Goal: Obtain resource: Obtain resource

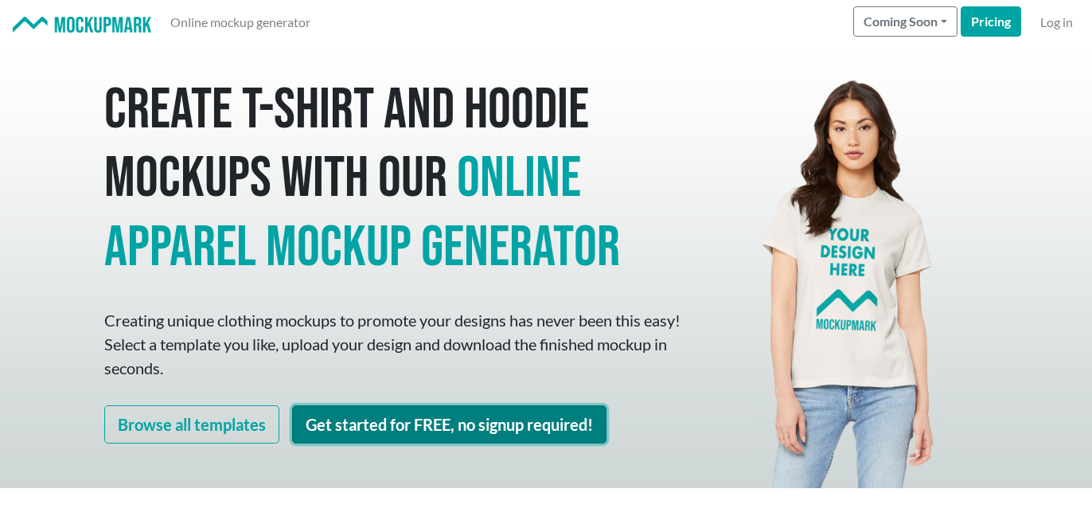
click at [460, 410] on link "Get started for FREE, no signup required!" at bounding box center [449, 424] width 314 height 38
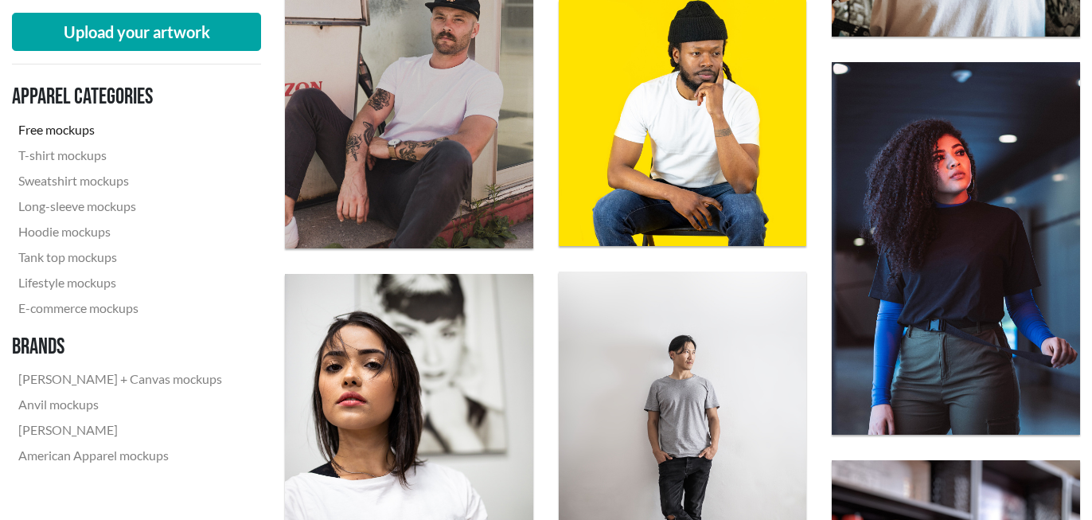
scroll to position [1542, 0]
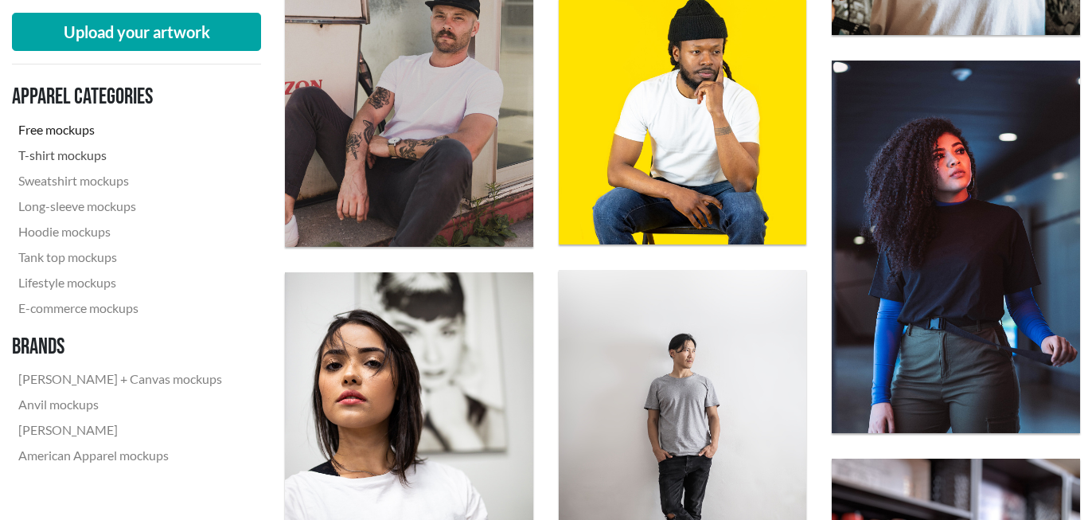
click at [68, 159] on link "T-shirt mockups" at bounding box center [120, 154] width 216 height 25
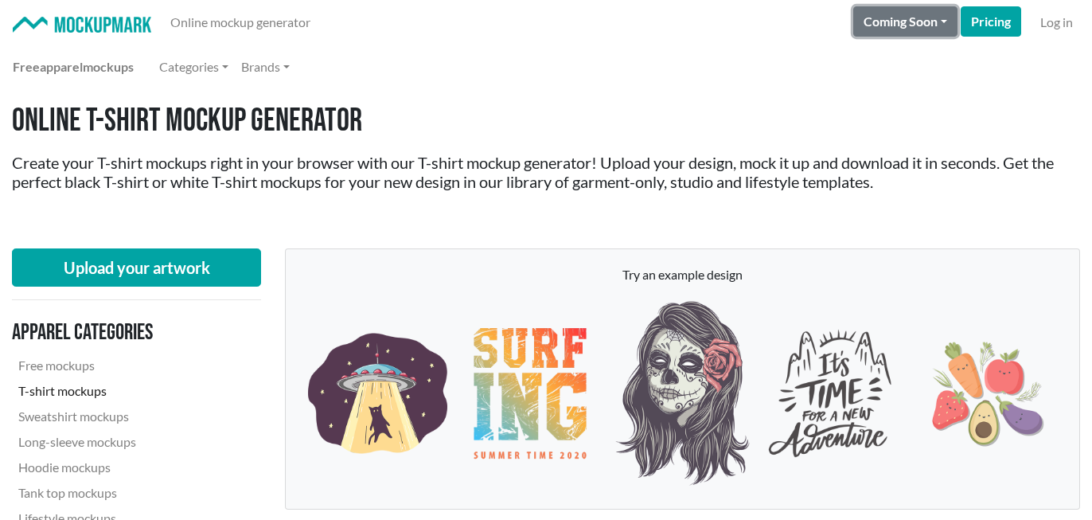
click at [927, 32] on button "Coming Soon" at bounding box center [905, 21] width 104 height 30
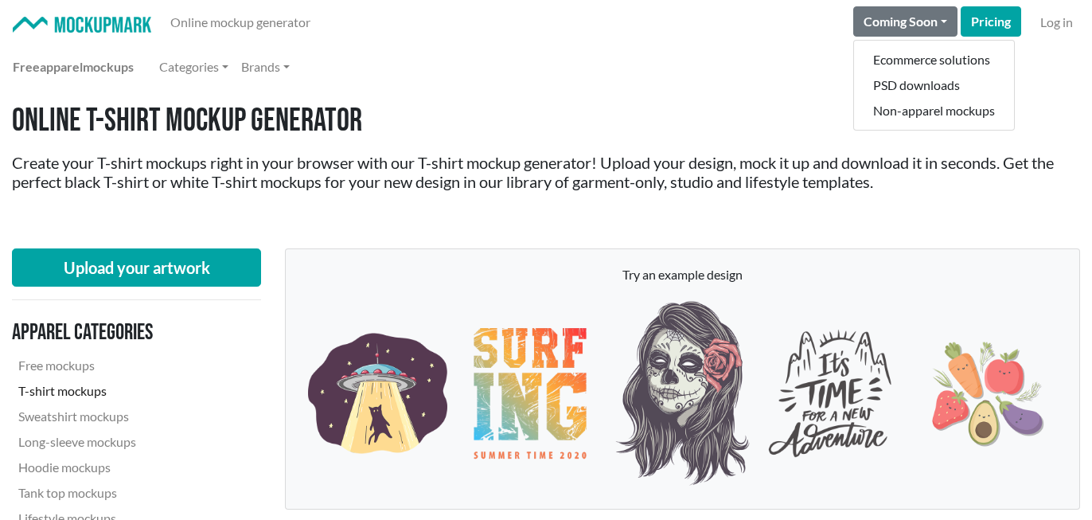
click at [653, 110] on h1 "Online T-shirt Mockup Generator" at bounding box center [546, 121] width 1068 height 38
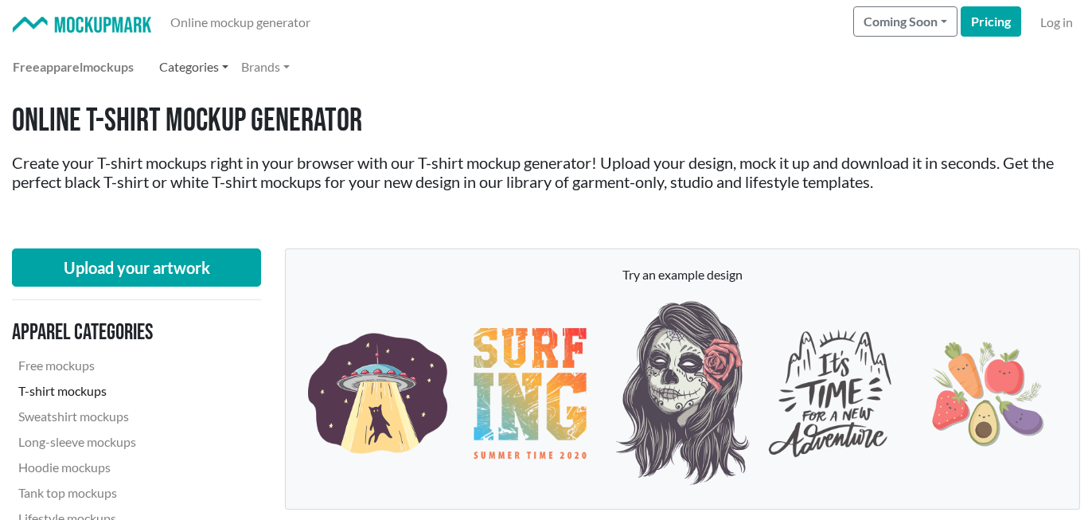
click at [206, 64] on link "Categories" at bounding box center [194, 67] width 82 height 32
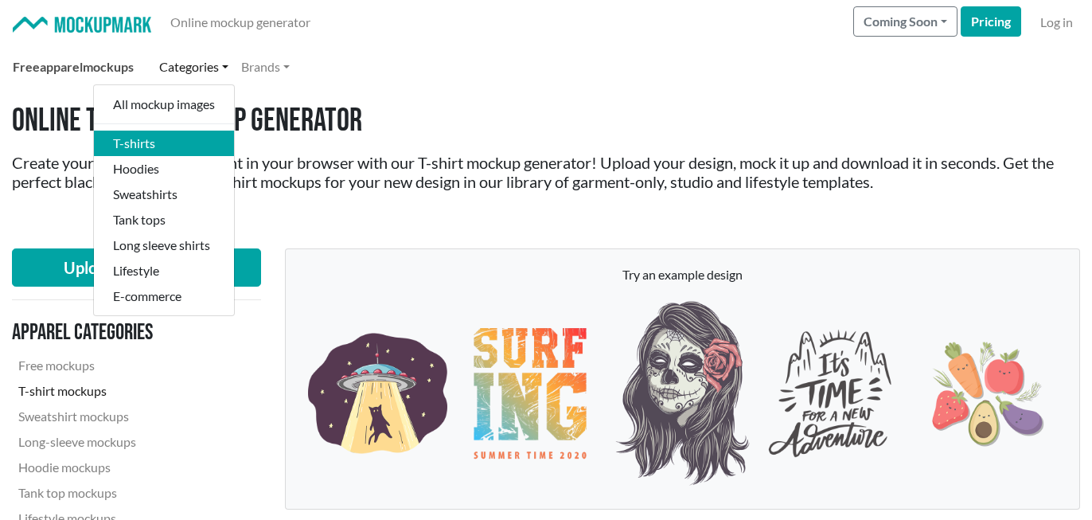
click at [118, 66] on link "Free apparel mockups" at bounding box center [73, 67] width 134 height 32
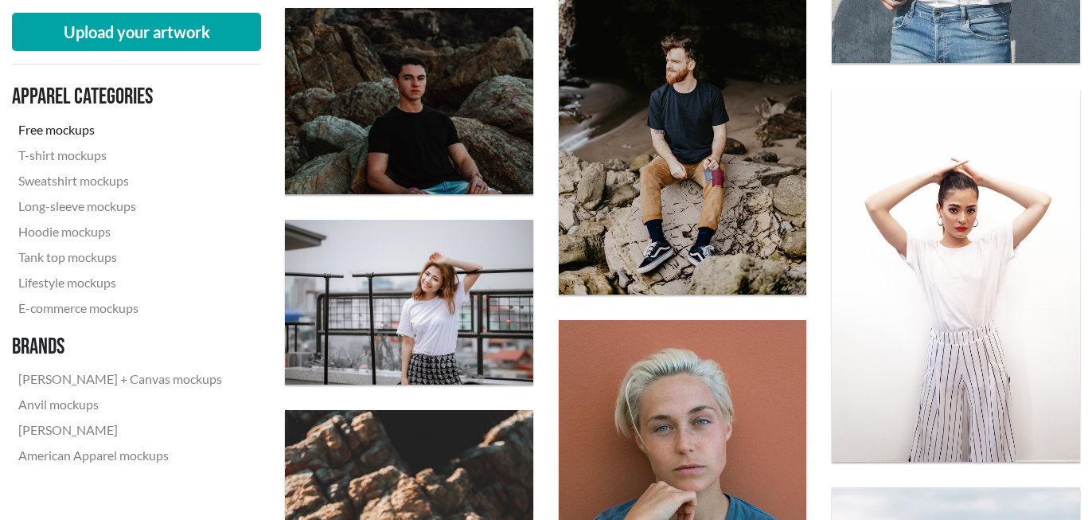
scroll to position [1878, 0]
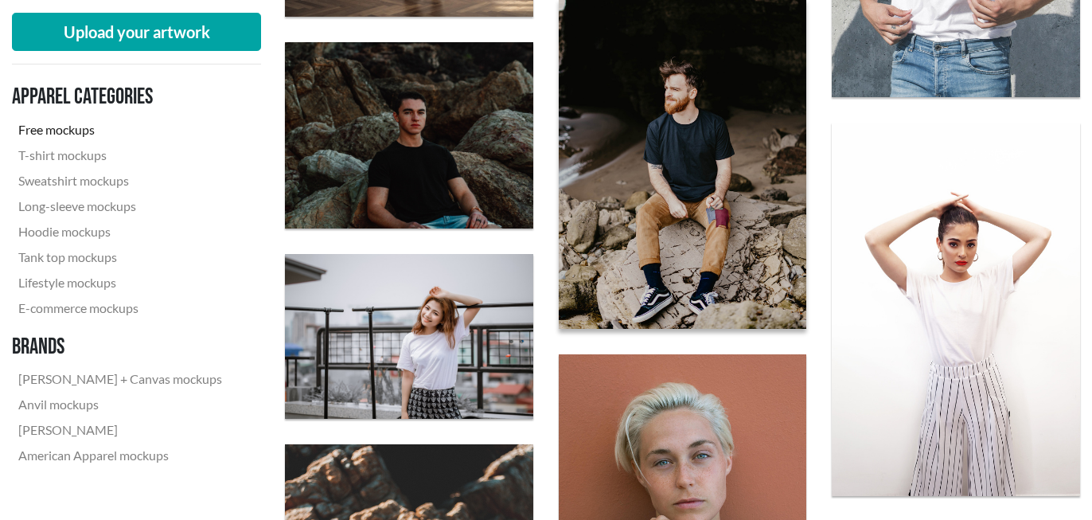
click at [714, 175] on img at bounding box center [682, 164] width 273 height 364
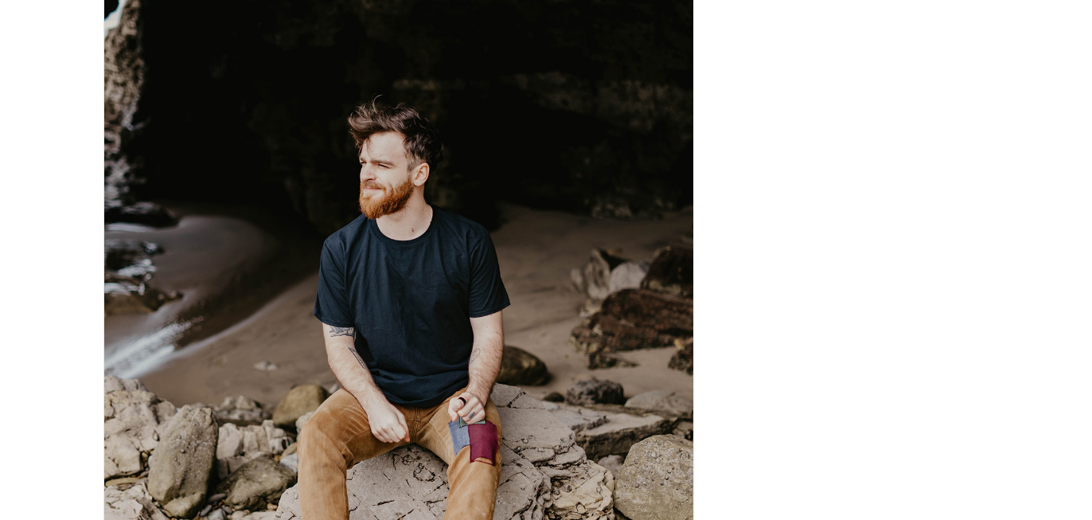
scroll to position [181, 0]
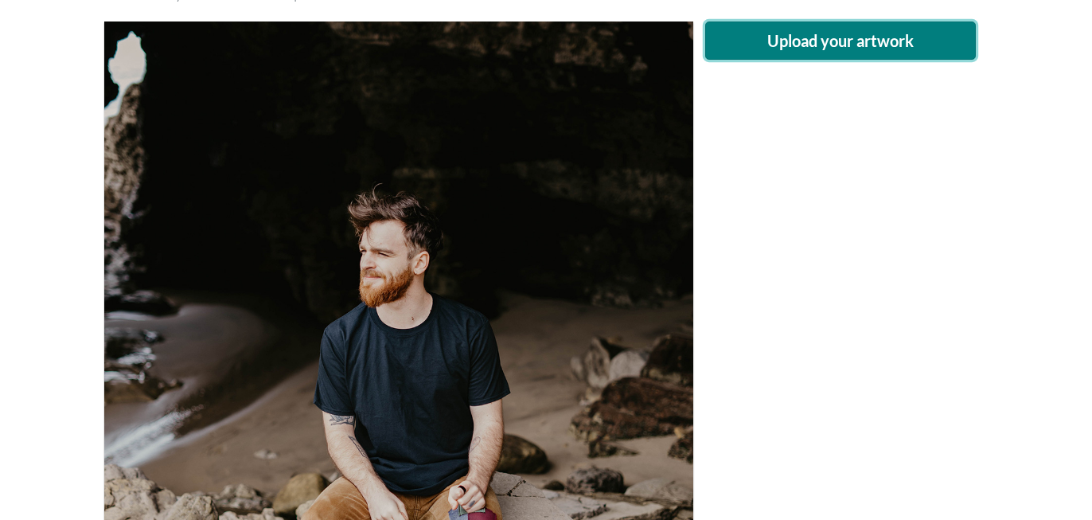
click at [806, 56] on button "Upload your artwork" at bounding box center [840, 40] width 271 height 38
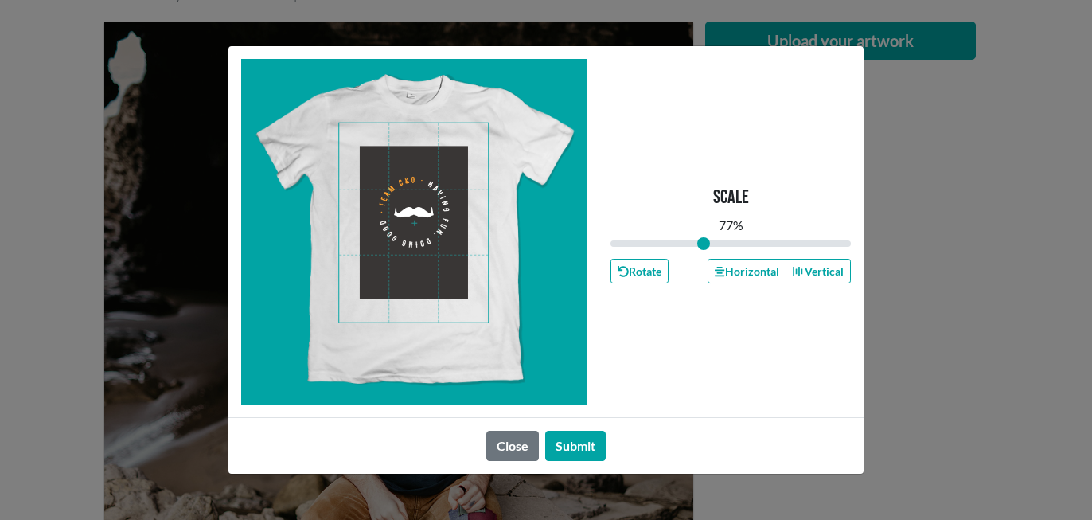
drag, startPoint x: 728, startPoint y: 243, endPoint x: 703, endPoint y: 242, distance: 24.7
click at [703, 242] on input "range" at bounding box center [730, 244] width 240 height 18
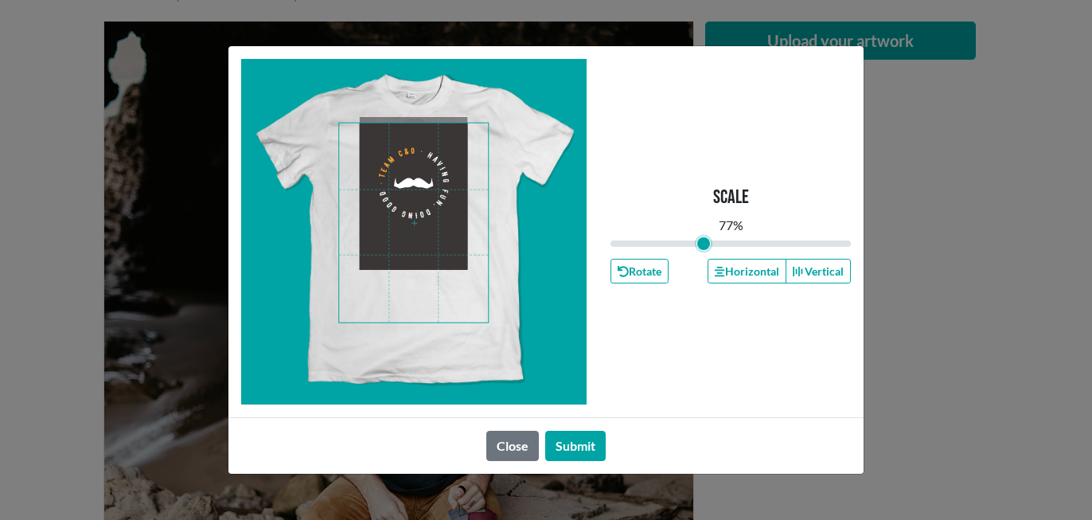
click at [446, 228] on span at bounding box center [413, 222] width 149 height 199
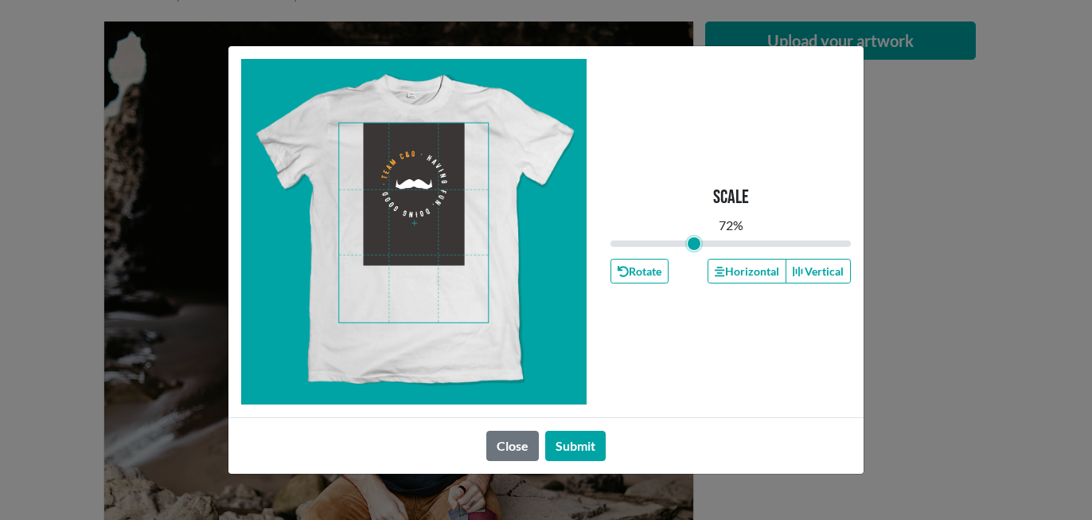
type input "0.68"
click at [694, 247] on input "range" at bounding box center [730, 244] width 240 height 18
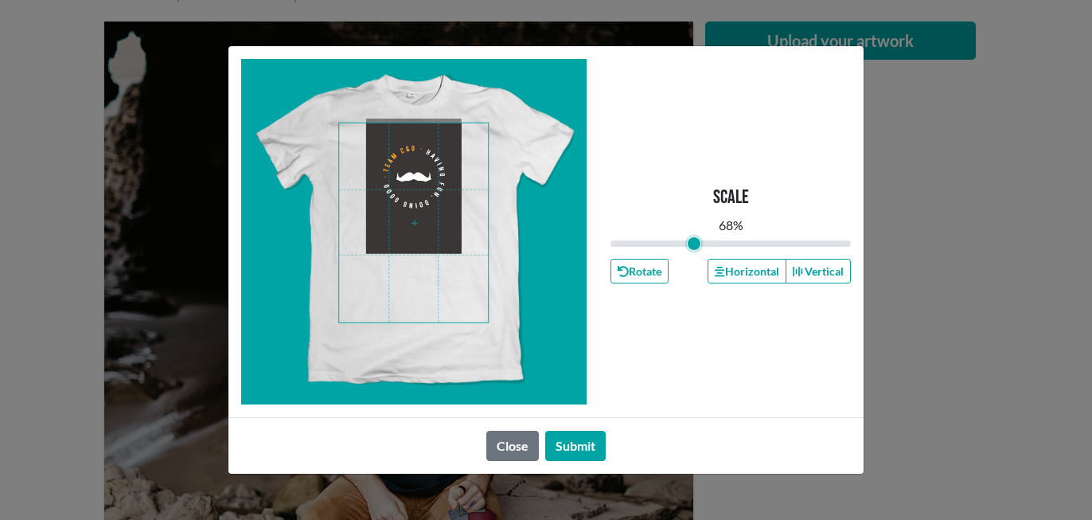
click at [418, 214] on span at bounding box center [413, 222] width 149 height 199
click at [577, 446] on button "Submit" at bounding box center [575, 445] width 60 height 30
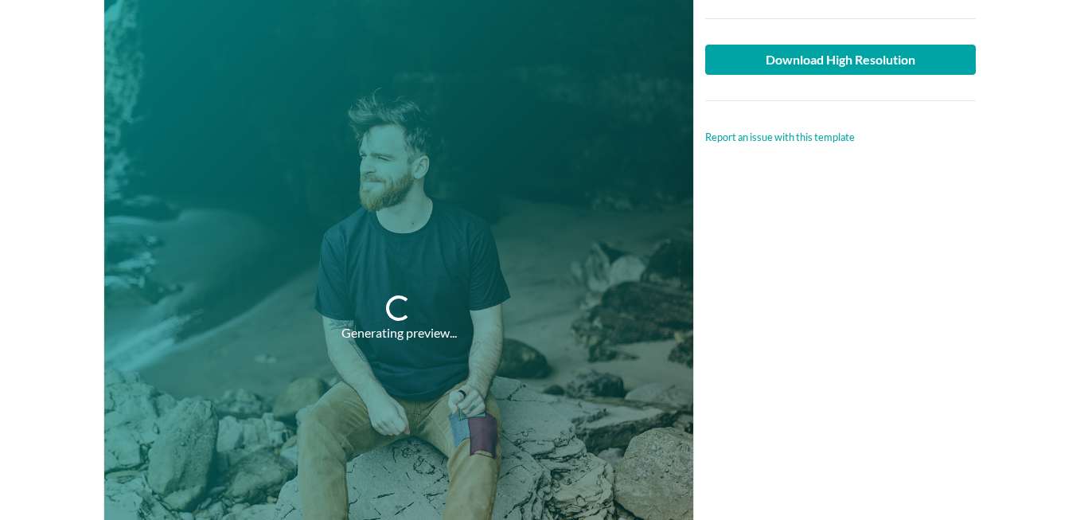
scroll to position [282, 0]
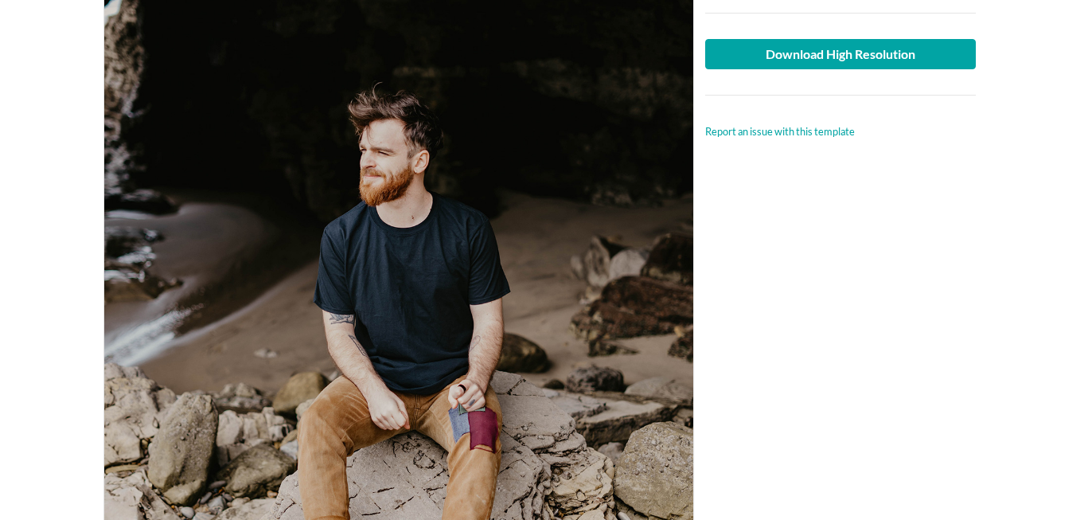
click at [475, 264] on div at bounding box center [398, 312] width 589 height 785
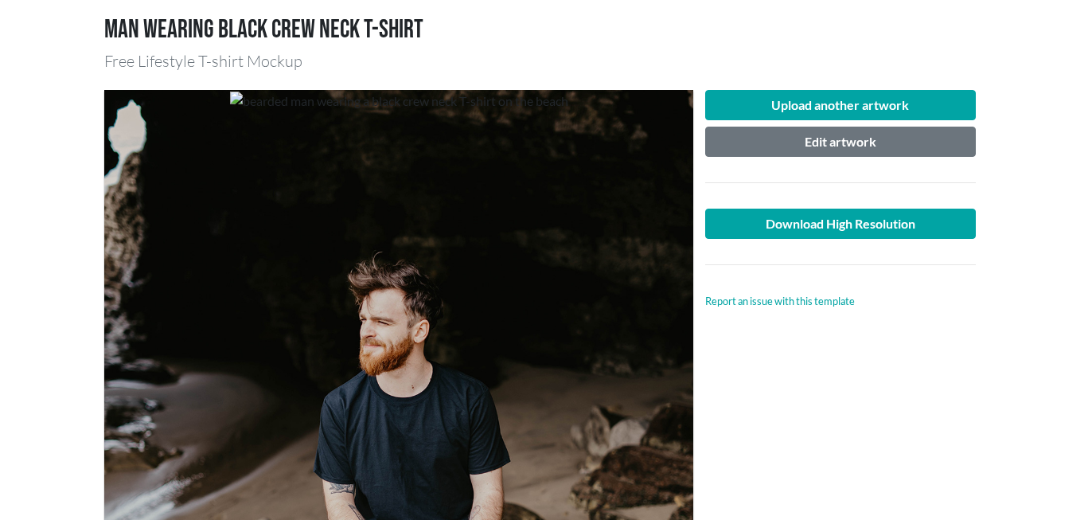
scroll to position [116, 0]
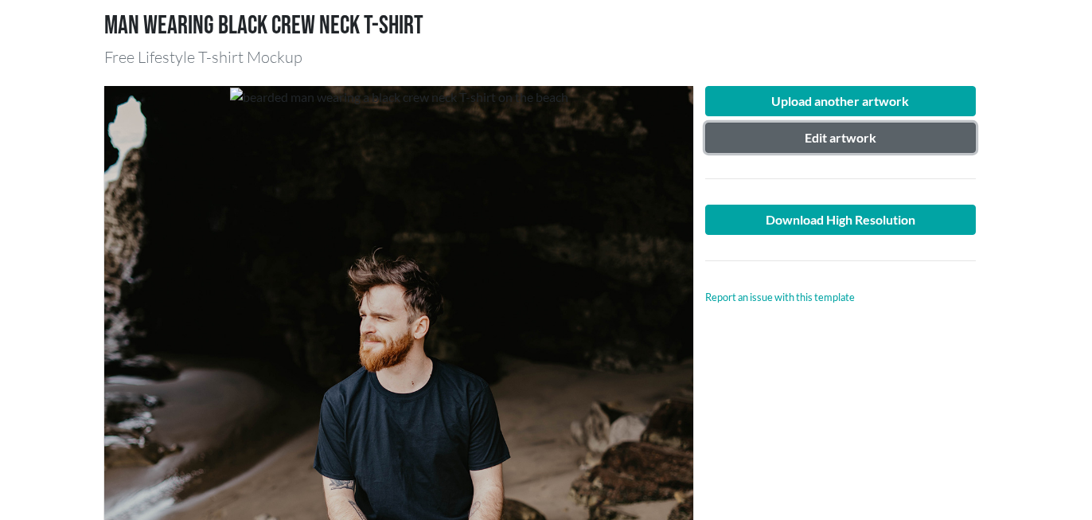
click at [777, 145] on button "Edit artwork" at bounding box center [840, 138] width 271 height 30
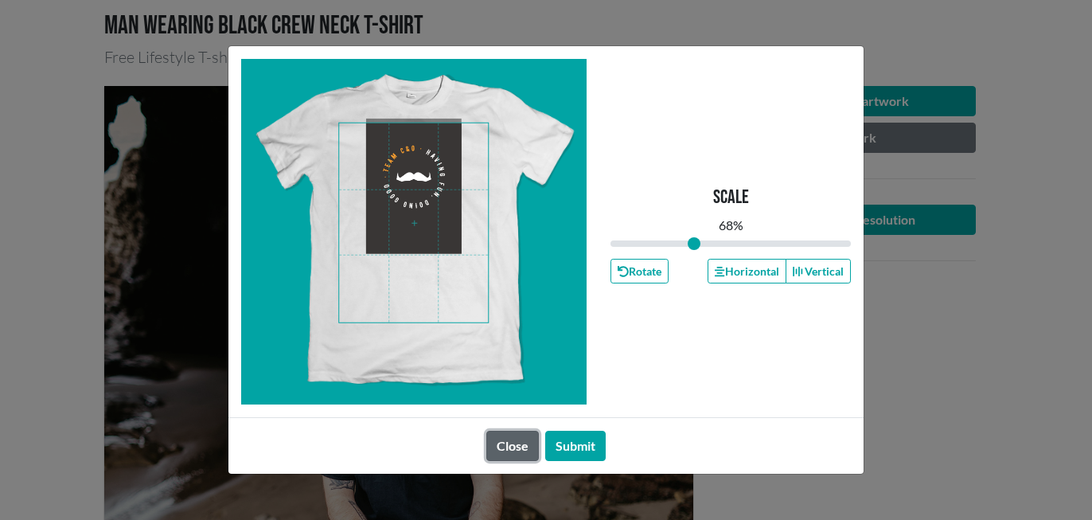
click at [513, 443] on button "Close" at bounding box center [512, 445] width 53 height 30
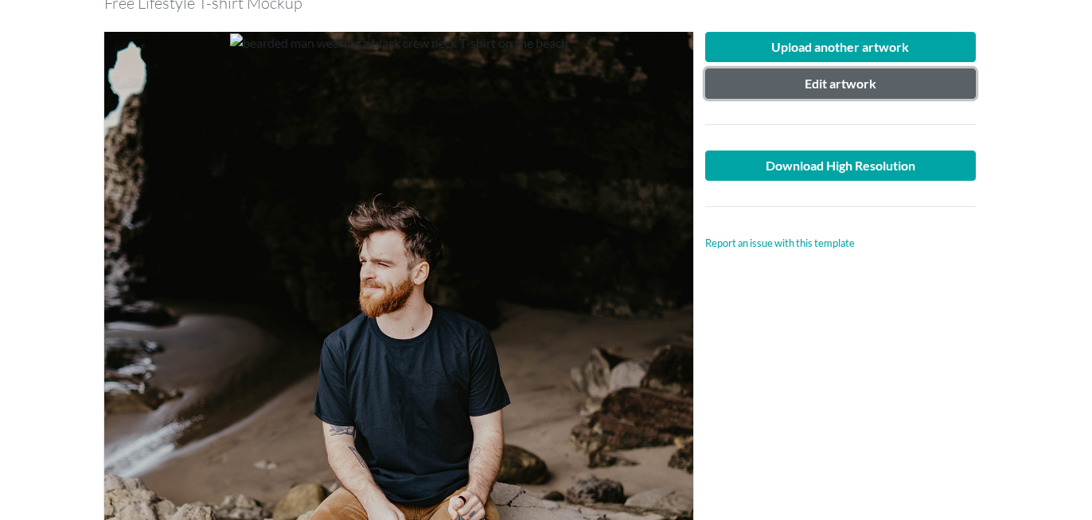
scroll to position [162, 0]
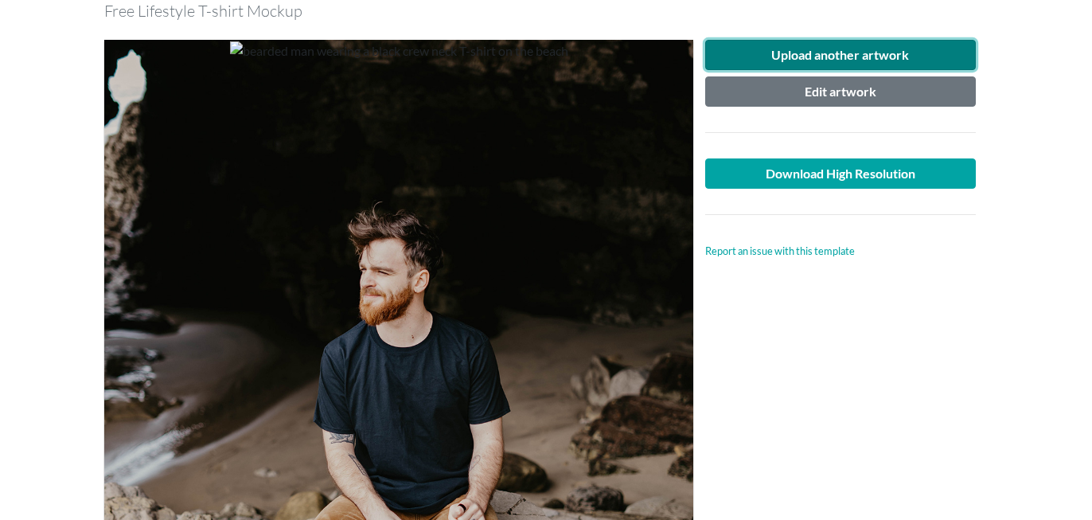
click at [789, 54] on button "Upload another artwork" at bounding box center [840, 55] width 271 height 30
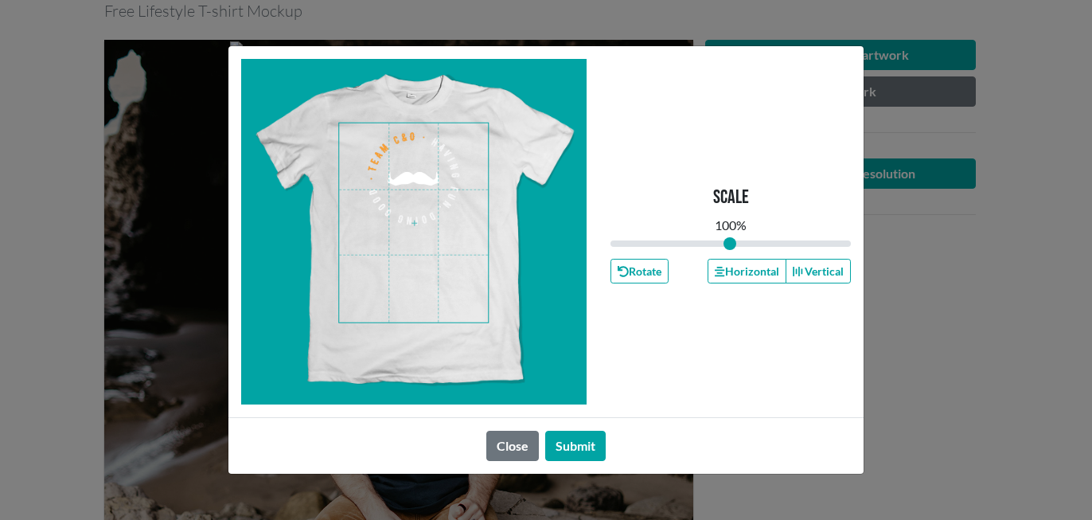
click at [403, 198] on span at bounding box center [413, 222] width 149 height 199
click at [582, 447] on button "Submit" at bounding box center [575, 445] width 60 height 30
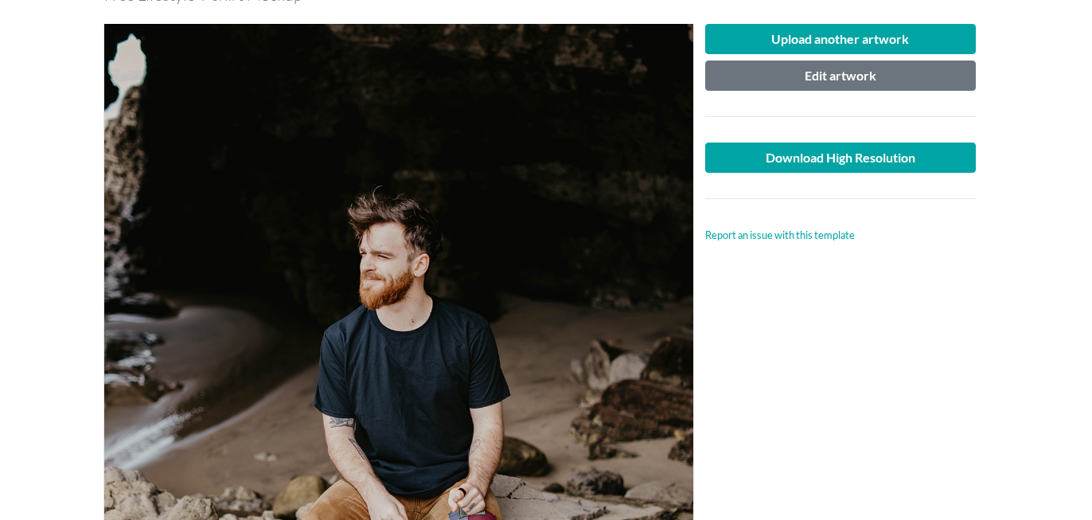
scroll to position [176, 0]
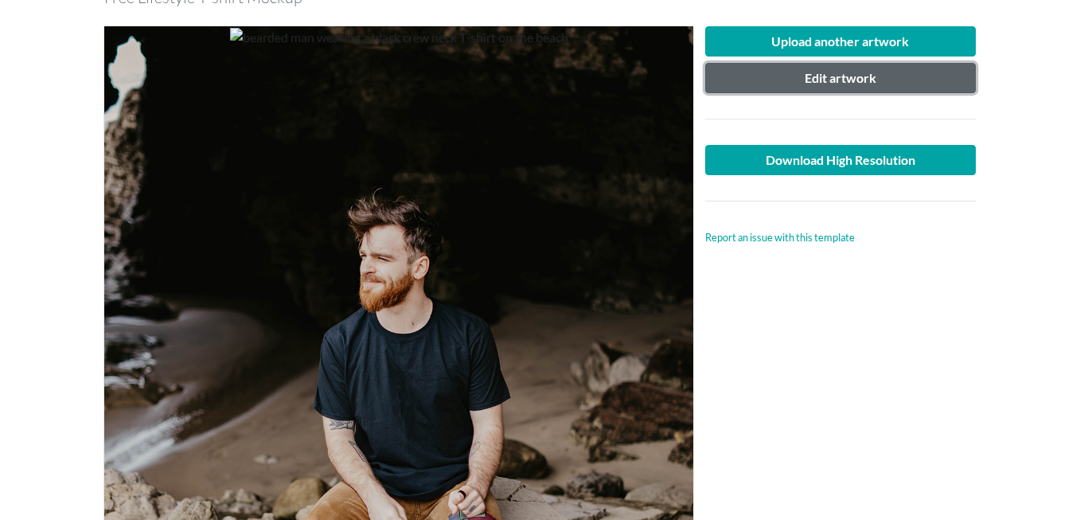
click at [809, 74] on button "Edit artwork" at bounding box center [840, 78] width 271 height 30
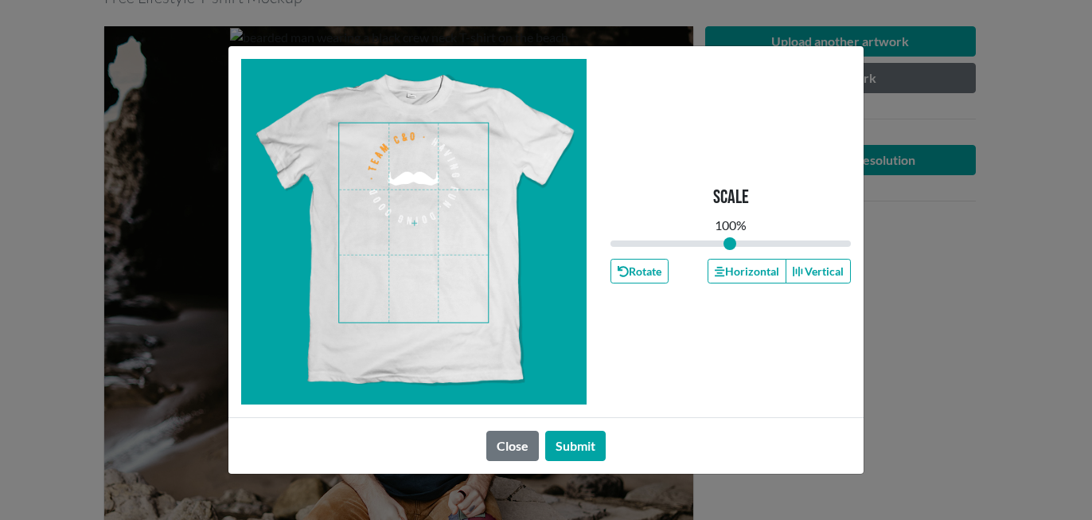
click at [426, 190] on span at bounding box center [413, 222] width 149 height 199
click at [463, 259] on span at bounding box center [413, 222] width 149 height 199
click at [460, 239] on span at bounding box center [413, 222] width 149 height 199
drag, startPoint x: 727, startPoint y: 247, endPoint x: 705, endPoint y: 245, distance: 22.4
click at [705, 245] on input "range" at bounding box center [730, 244] width 240 height 18
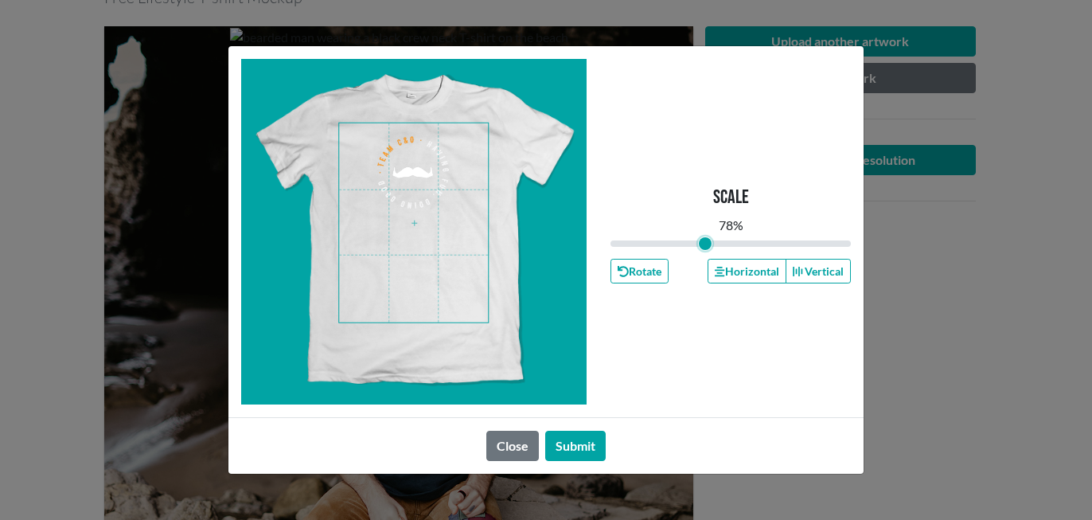
click at [381, 177] on span at bounding box center [413, 222] width 149 height 199
click at [563, 454] on button "Submit" at bounding box center [575, 445] width 60 height 30
type input "0.78"
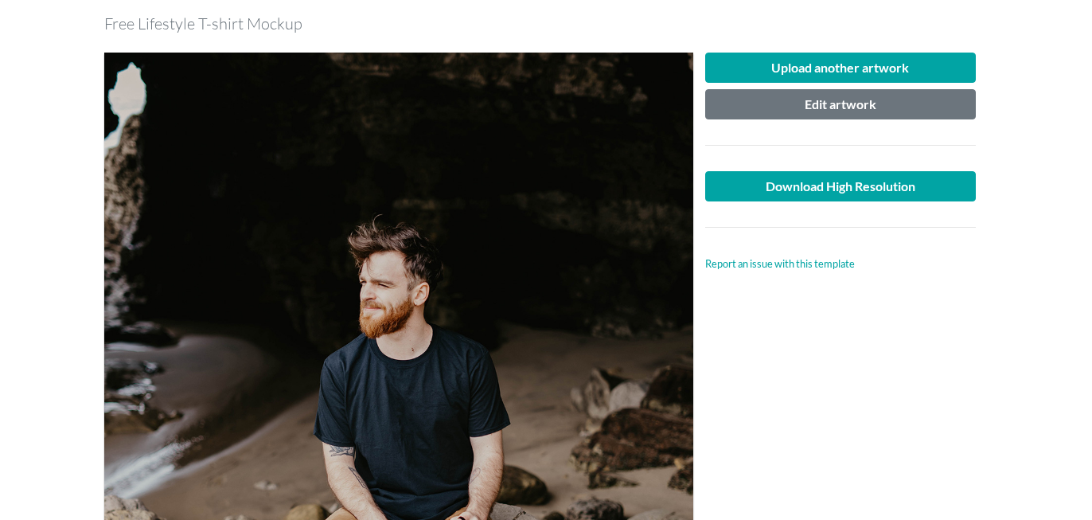
scroll to position [129, 0]
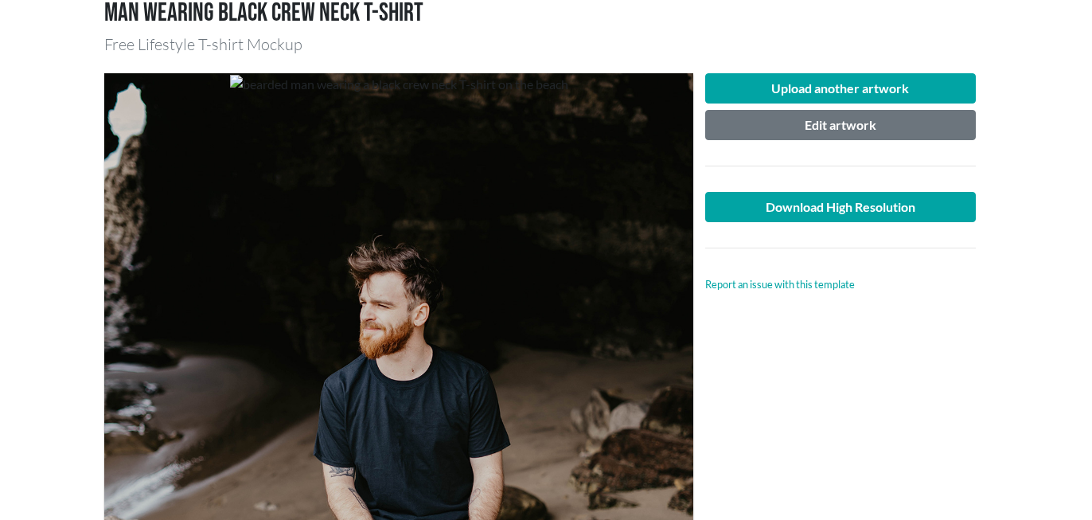
click at [784, 223] on div at bounding box center [840, 248] width 294 height 52
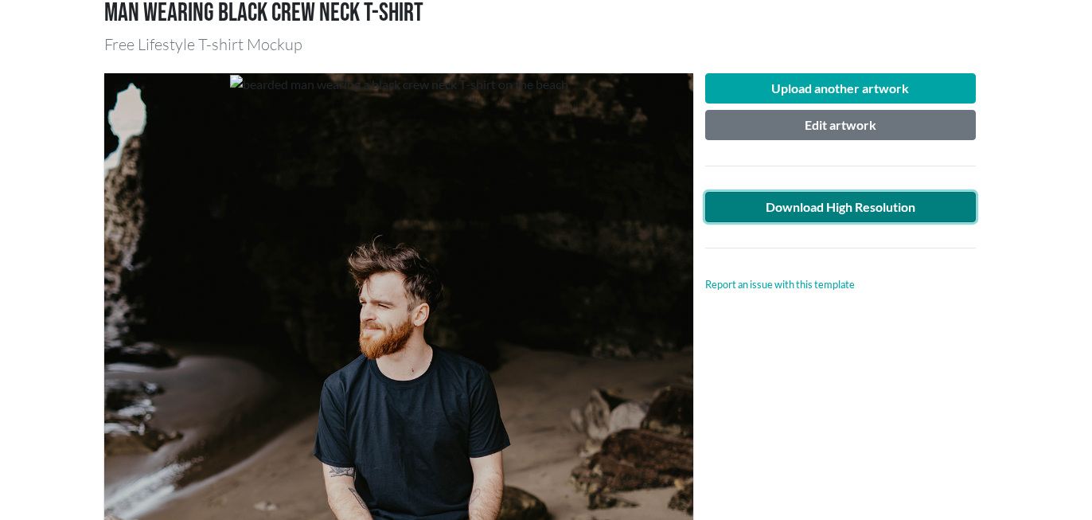
click at [777, 214] on link "Download High Resolution" at bounding box center [840, 207] width 271 height 30
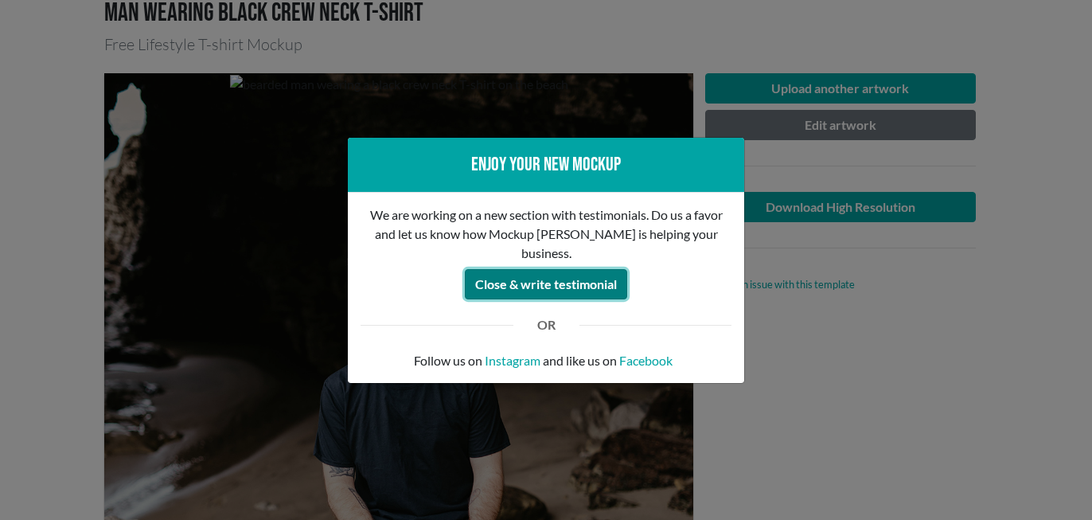
click at [548, 276] on button "Close & write testimonial" at bounding box center [546, 284] width 162 height 30
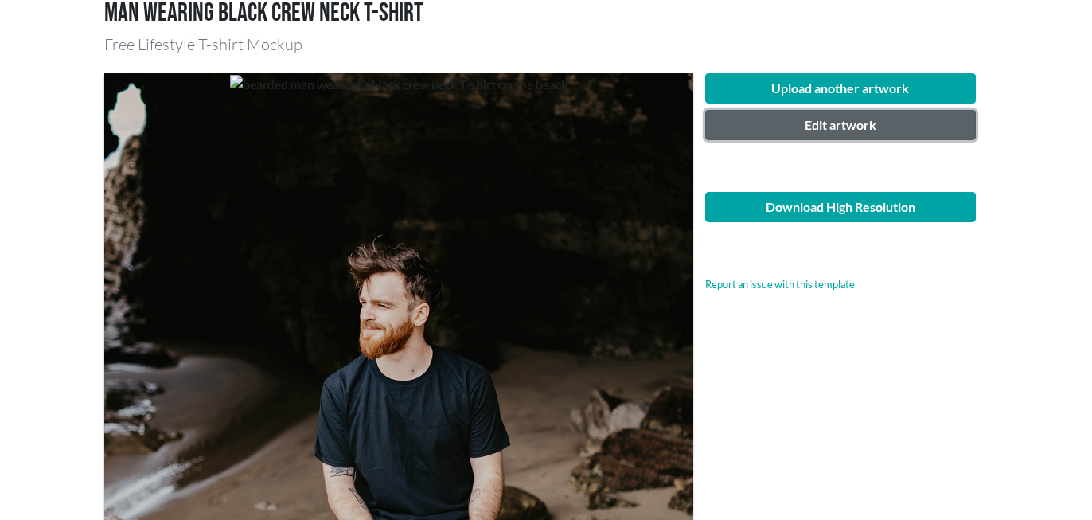
click at [812, 127] on button "Edit artwork" at bounding box center [840, 125] width 271 height 30
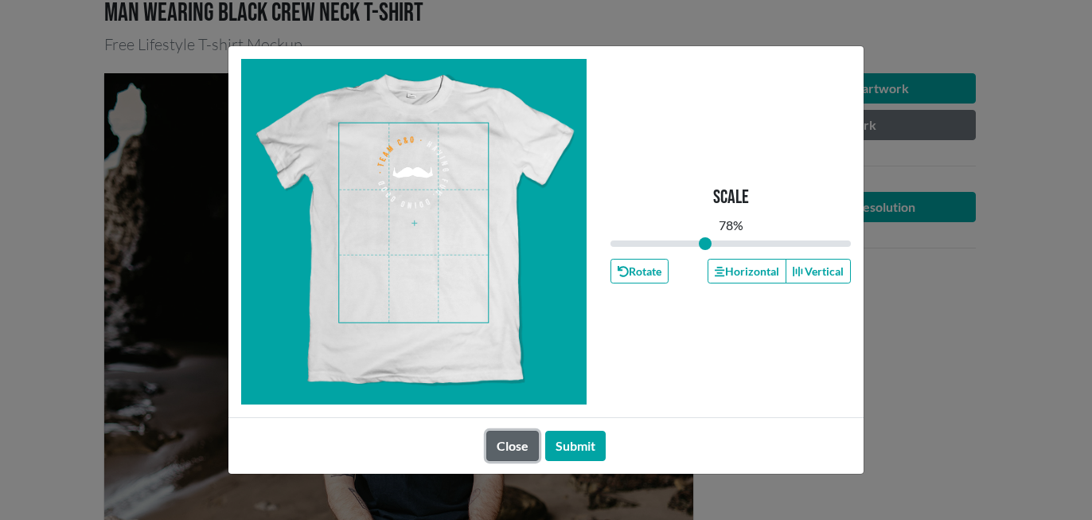
click at [514, 451] on button "Close" at bounding box center [512, 445] width 53 height 30
type input "0.78"
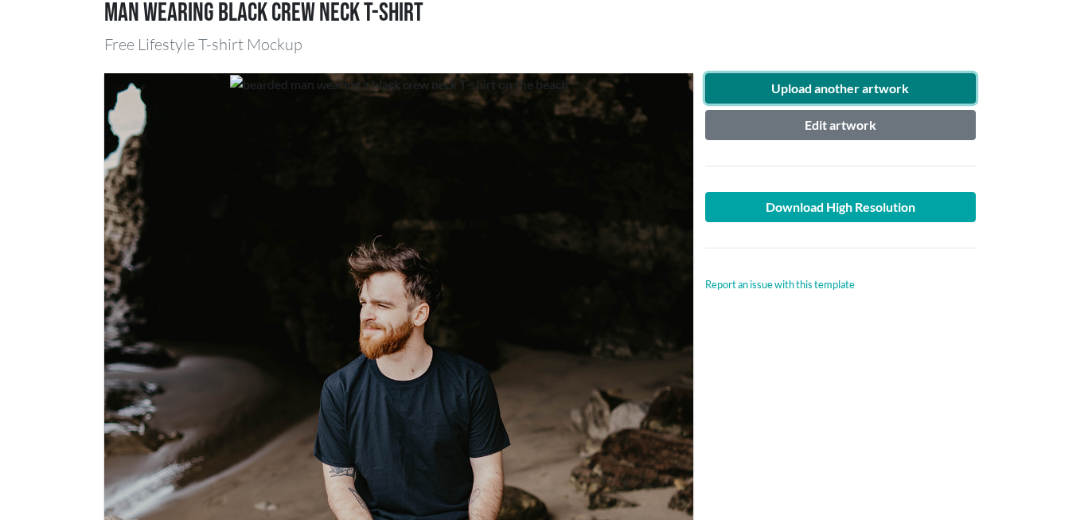
click at [785, 89] on button "Upload another artwork" at bounding box center [840, 88] width 271 height 30
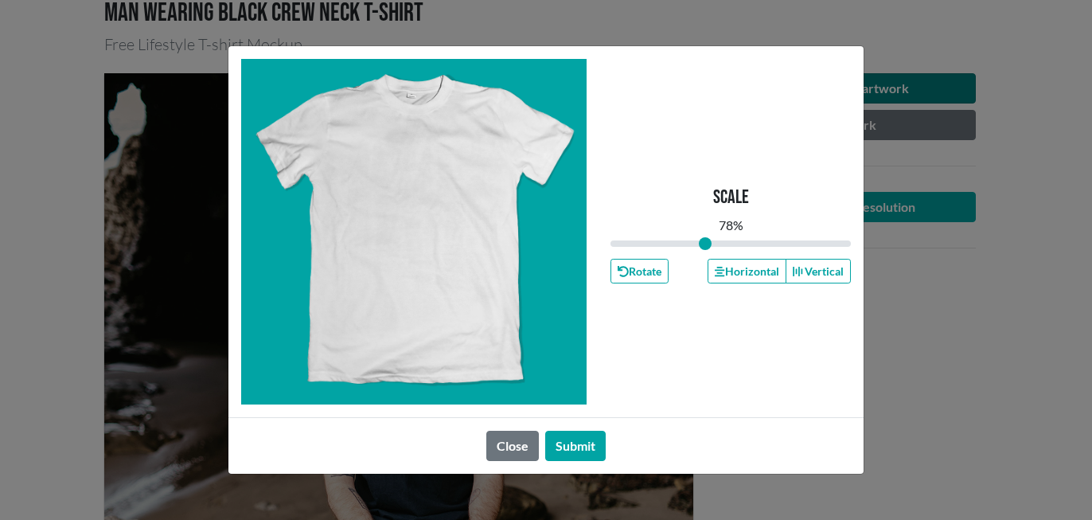
type input "1"
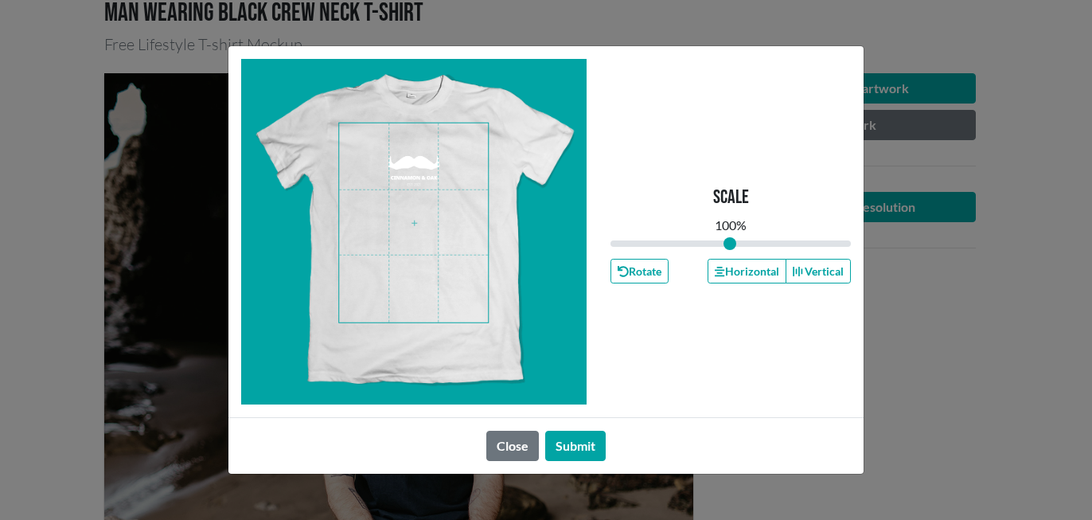
click at [460, 211] on span at bounding box center [413, 222] width 149 height 199
click at [574, 446] on button "Submit" at bounding box center [575, 445] width 60 height 30
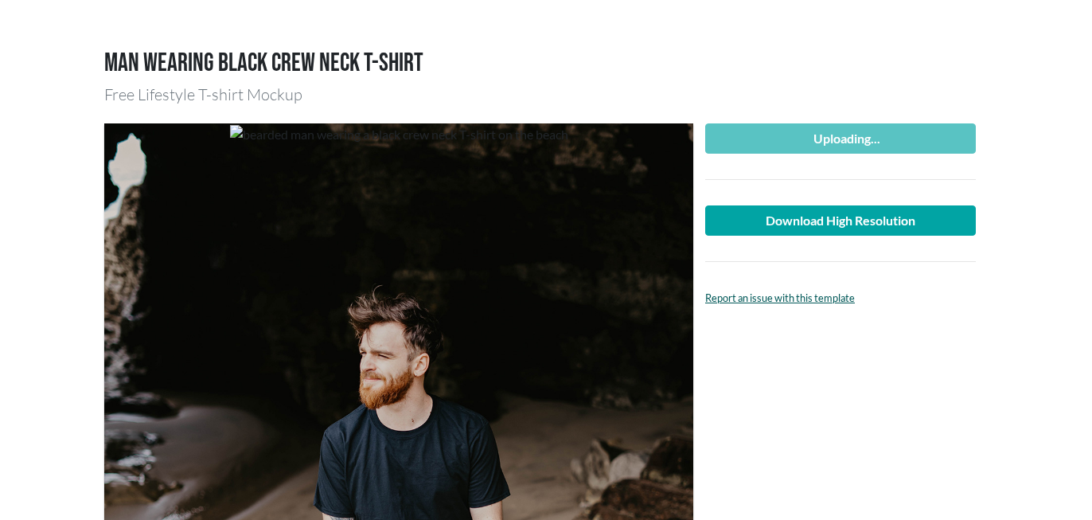
scroll to position [68, 0]
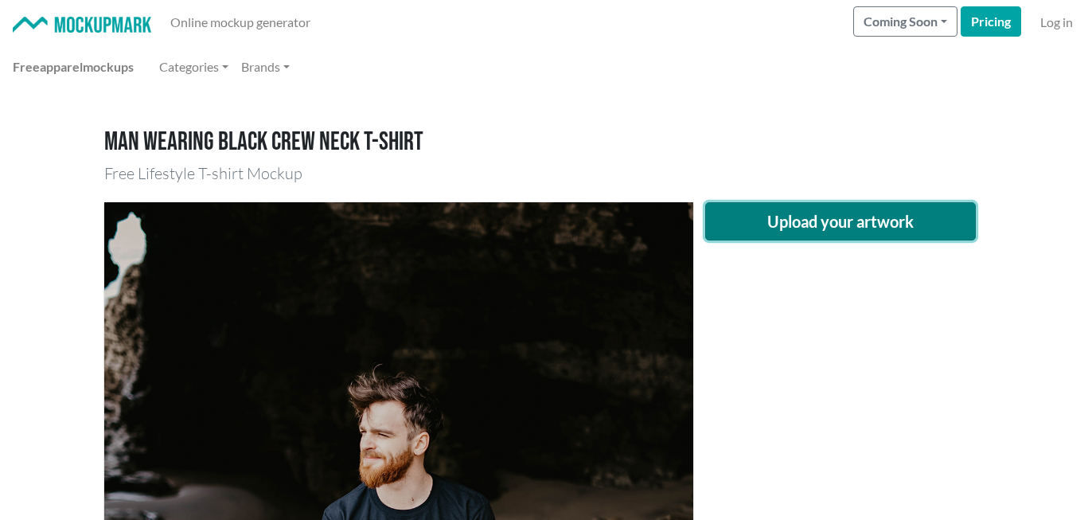
click at [750, 229] on button "Upload your artwork" at bounding box center [840, 221] width 271 height 38
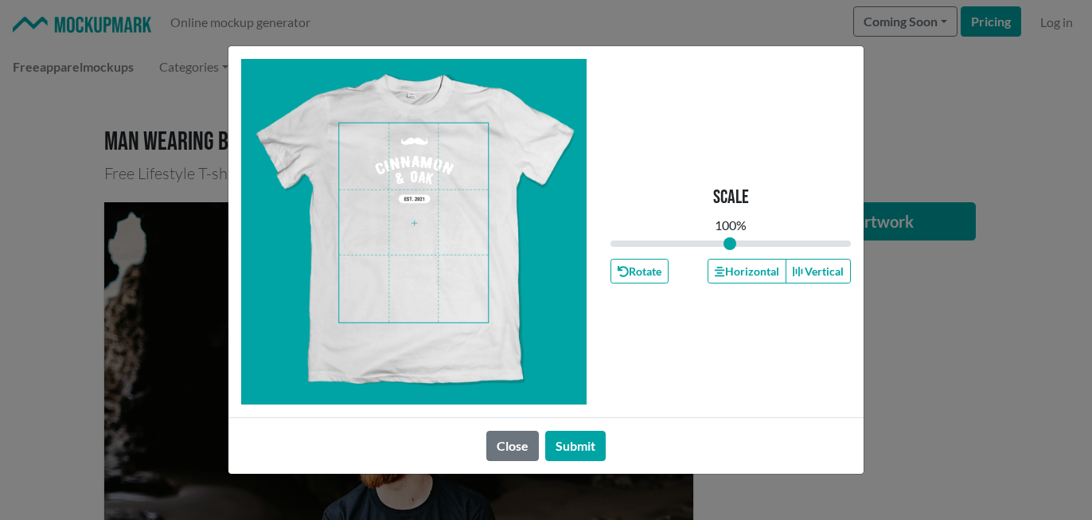
click at [445, 196] on span at bounding box center [413, 222] width 149 height 199
drag, startPoint x: 727, startPoint y: 248, endPoint x: 718, endPoint y: 247, distance: 9.7
type input "0.89"
click at [718, 247] on input "range" at bounding box center [730, 244] width 240 height 18
click at [379, 223] on span at bounding box center [413, 222] width 149 height 199
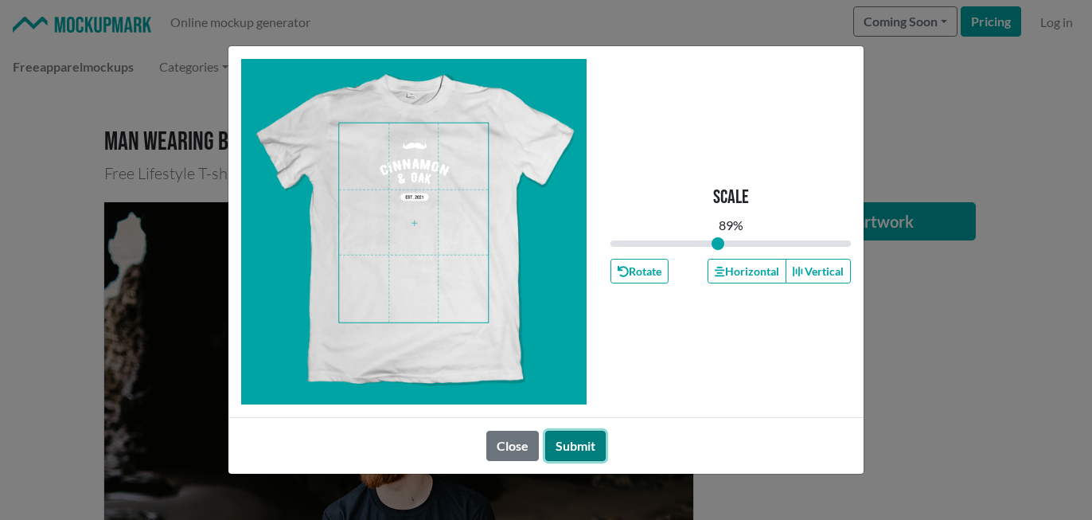
click at [580, 448] on button "Submit" at bounding box center [575, 445] width 60 height 30
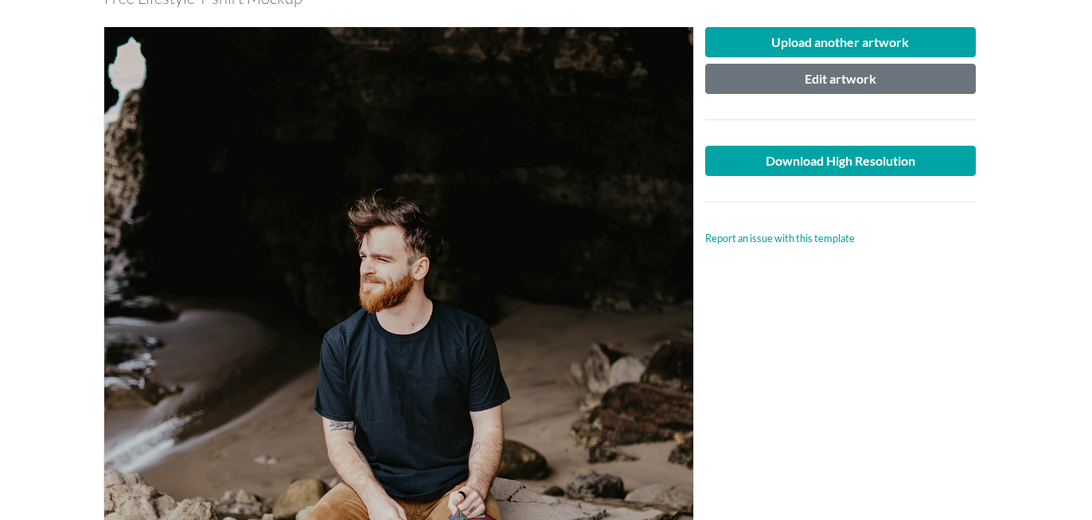
scroll to position [173, 0]
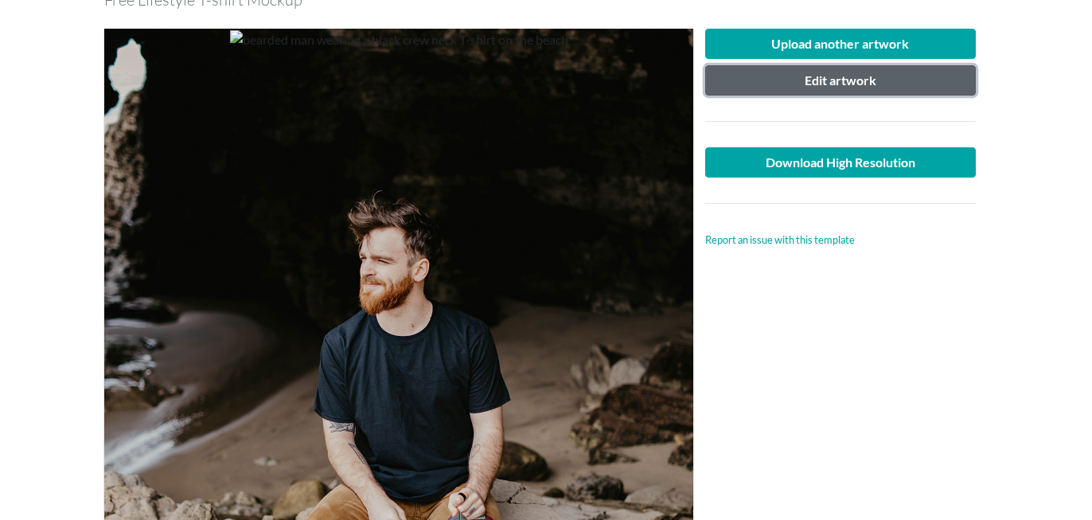
click at [810, 80] on button "Edit artwork" at bounding box center [840, 80] width 271 height 30
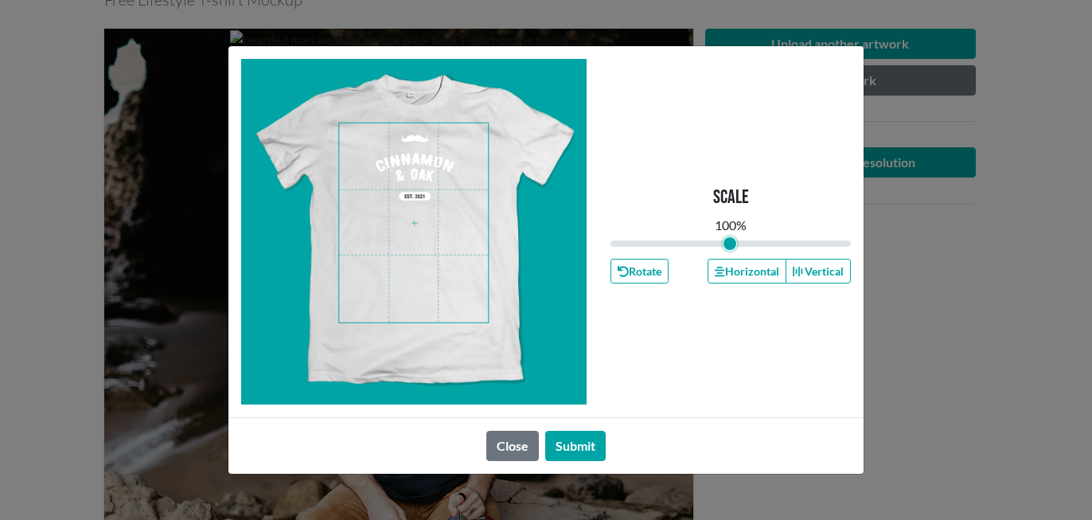
drag, startPoint x: 714, startPoint y: 248, endPoint x: 730, endPoint y: 249, distance: 15.9
type input "1"
click at [730, 249] on input "range" at bounding box center [730, 244] width 240 height 18
click at [585, 436] on button "Submit" at bounding box center [575, 445] width 60 height 30
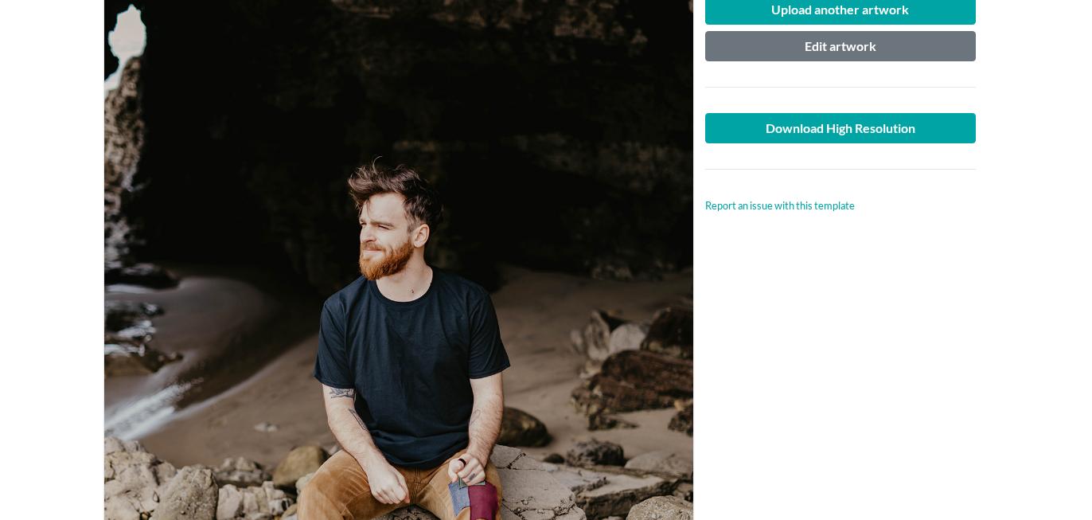
scroll to position [192, 0]
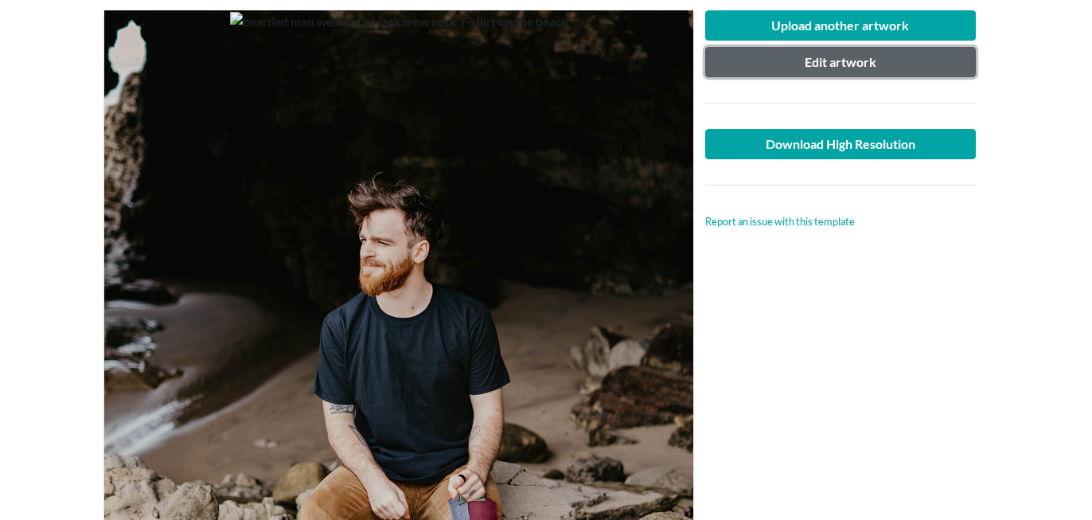
click at [835, 64] on button "Edit artwork" at bounding box center [840, 62] width 271 height 30
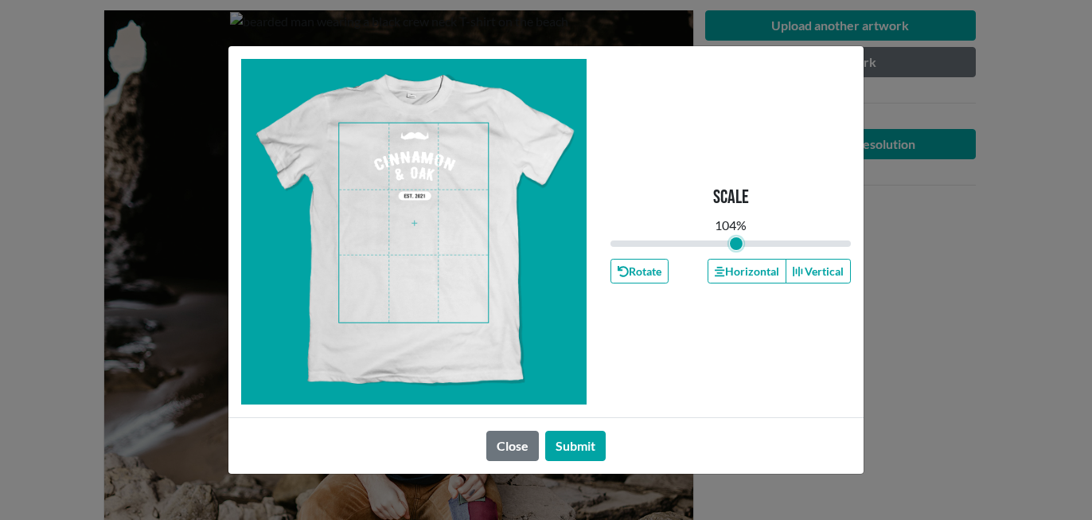
drag, startPoint x: 727, startPoint y: 239, endPoint x: 736, endPoint y: 242, distance: 9.3
type input "1.05"
click at [736, 242] on input "range" at bounding box center [730, 244] width 240 height 18
click at [438, 156] on span at bounding box center [413, 222] width 149 height 199
click at [584, 434] on button "Submit" at bounding box center [575, 445] width 60 height 30
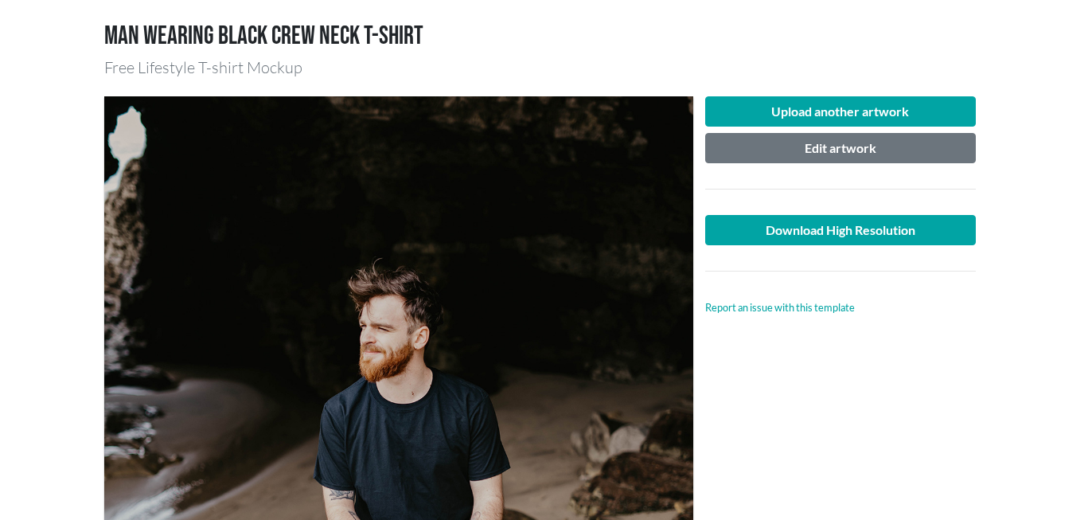
scroll to position [60, 0]
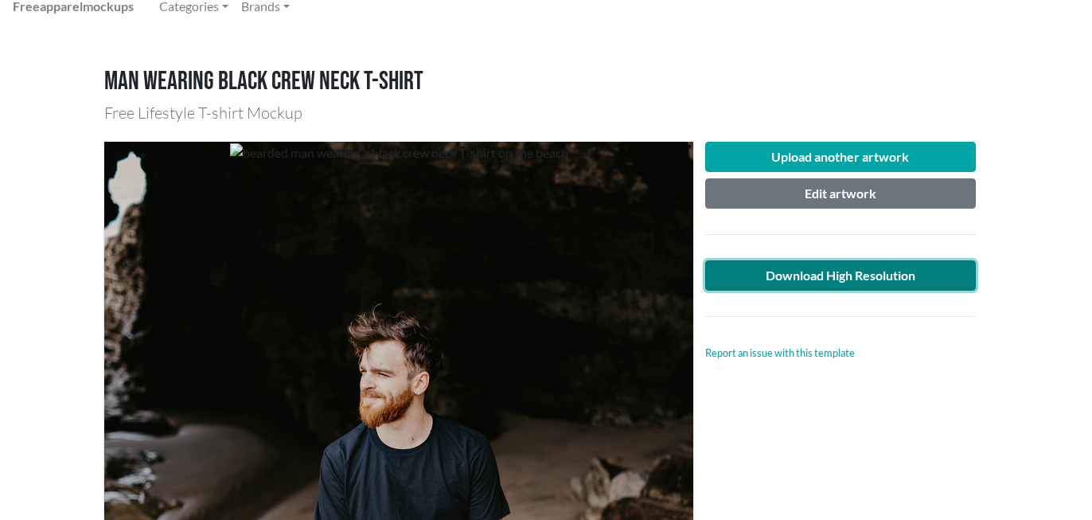
click at [788, 269] on link "Download High Resolution" at bounding box center [840, 275] width 271 height 30
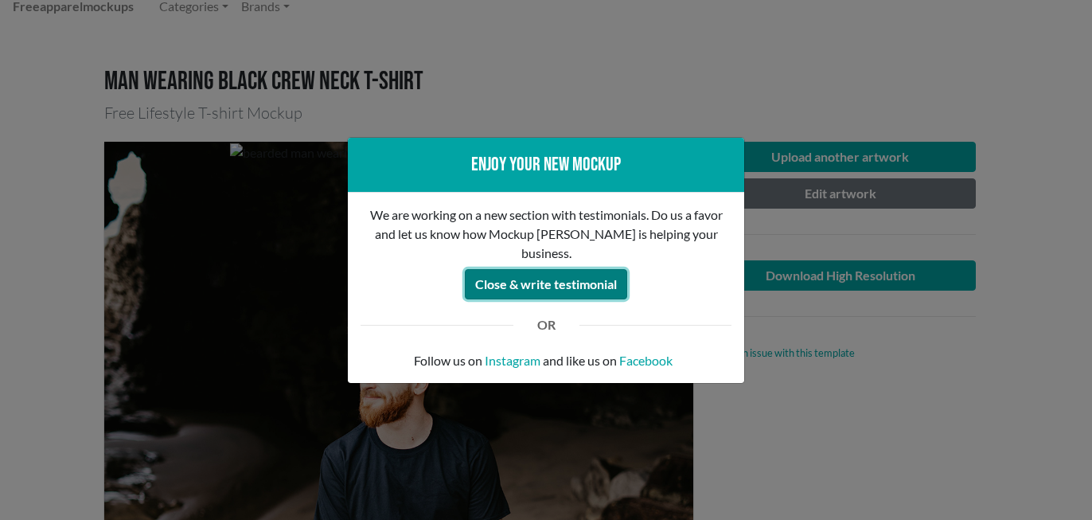
click at [517, 274] on button "Close & write testimonial" at bounding box center [546, 284] width 162 height 30
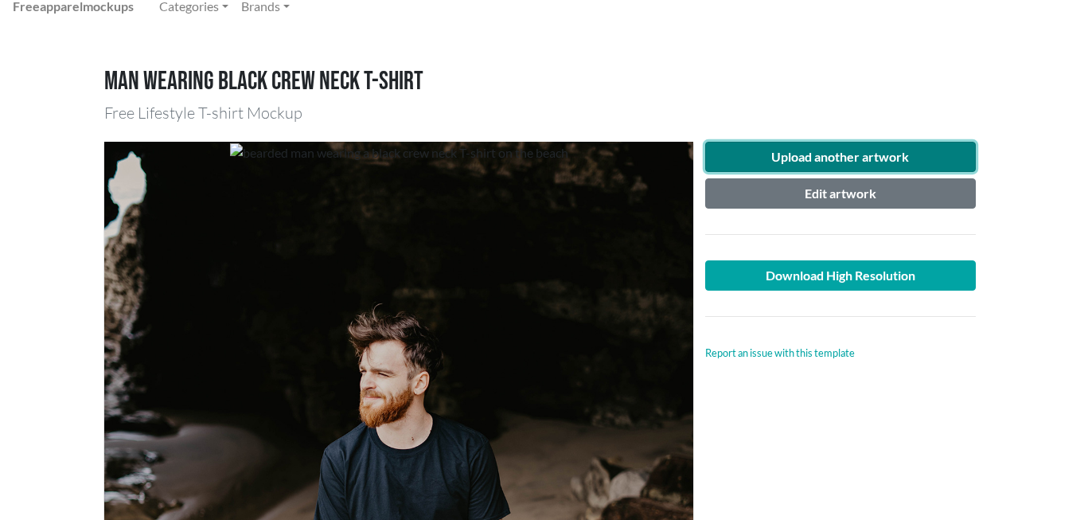
click at [806, 166] on button "Upload another artwork" at bounding box center [840, 157] width 271 height 30
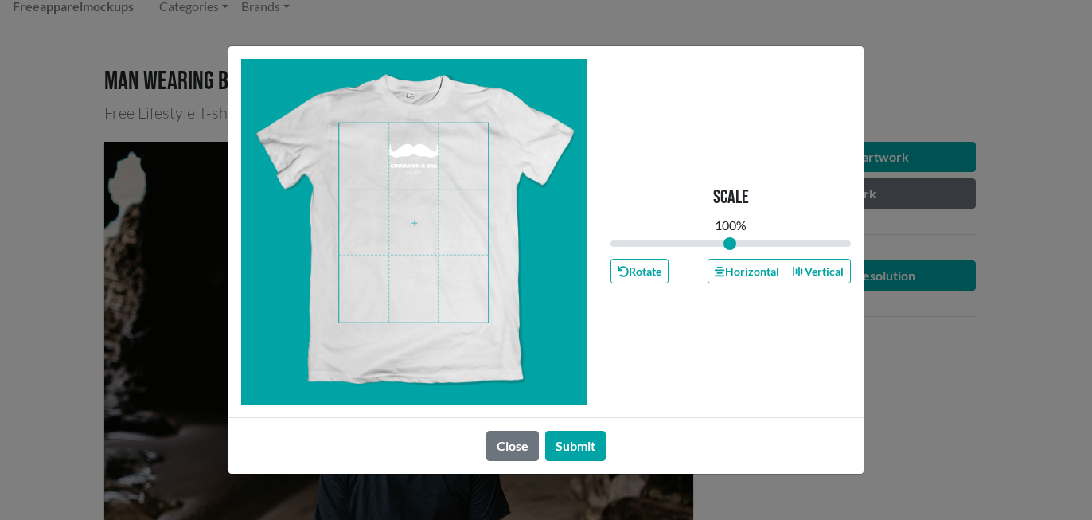
click at [448, 170] on span at bounding box center [413, 222] width 149 height 199
click at [437, 190] on span at bounding box center [413, 222] width 149 height 199
type input "0.94"
click at [722, 247] on input "range" at bounding box center [730, 244] width 240 height 18
click at [570, 443] on button "Submit" at bounding box center [575, 445] width 60 height 30
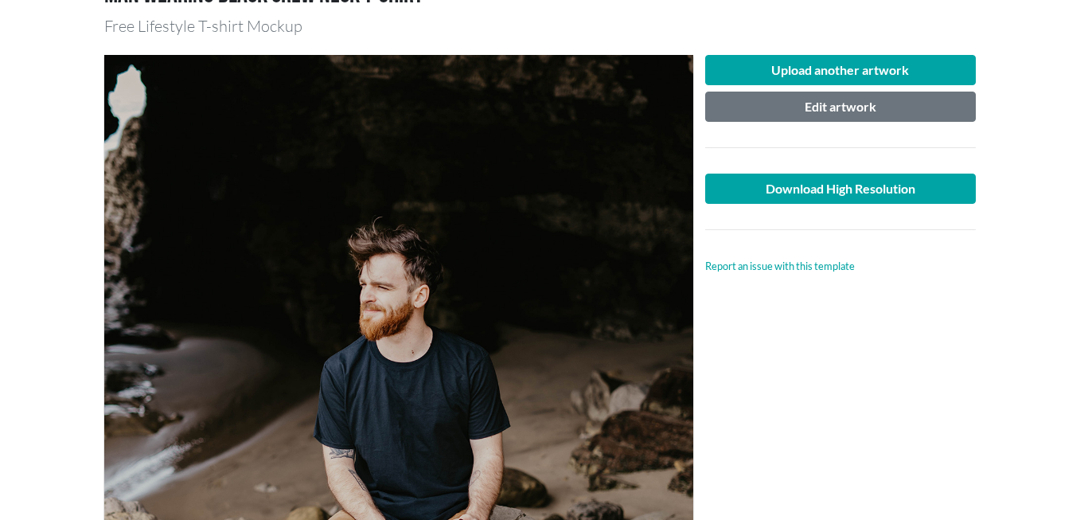
scroll to position [121, 0]
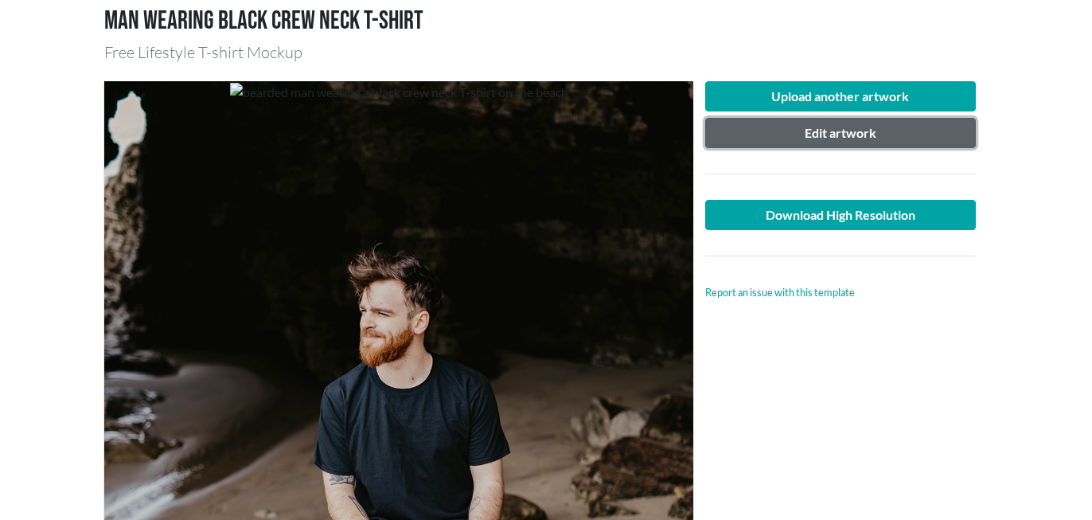
click at [804, 136] on button "Edit artwork" at bounding box center [840, 133] width 271 height 30
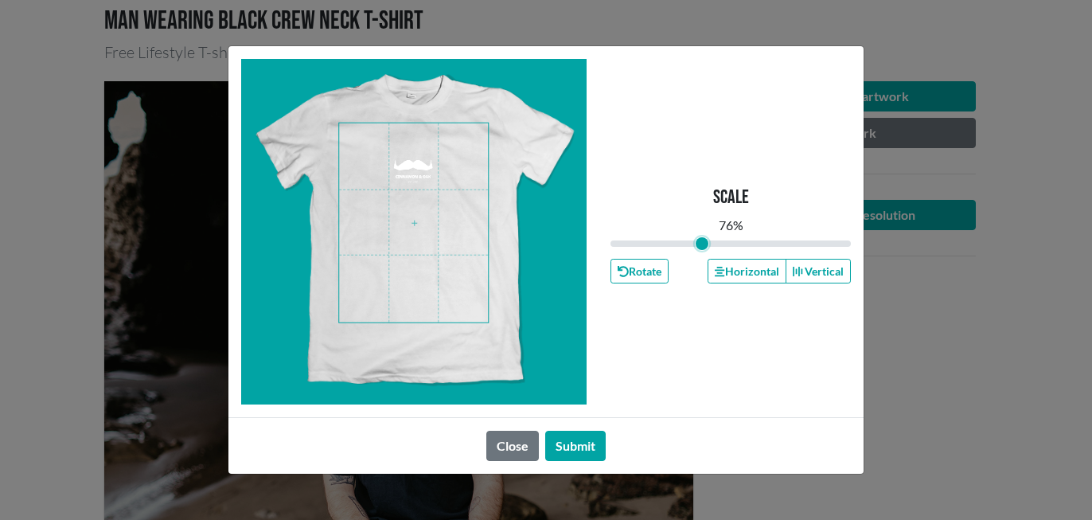
drag, startPoint x: 715, startPoint y: 246, endPoint x: 701, endPoint y: 245, distance: 14.3
click at [701, 245] on input "range" at bounding box center [730, 244] width 240 height 18
click at [435, 224] on span at bounding box center [413, 222] width 149 height 199
drag, startPoint x: 702, startPoint y: 244, endPoint x: 691, endPoint y: 243, distance: 11.2
type input "0.66"
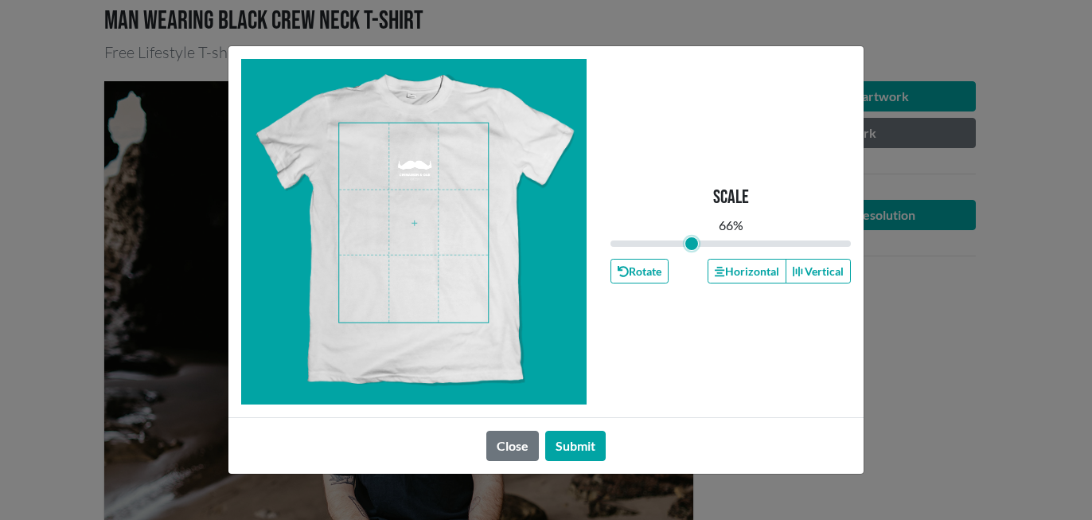
click at [691, 243] on input "range" at bounding box center [730, 244] width 240 height 18
click at [574, 438] on button "Submit" at bounding box center [575, 445] width 60 height 30
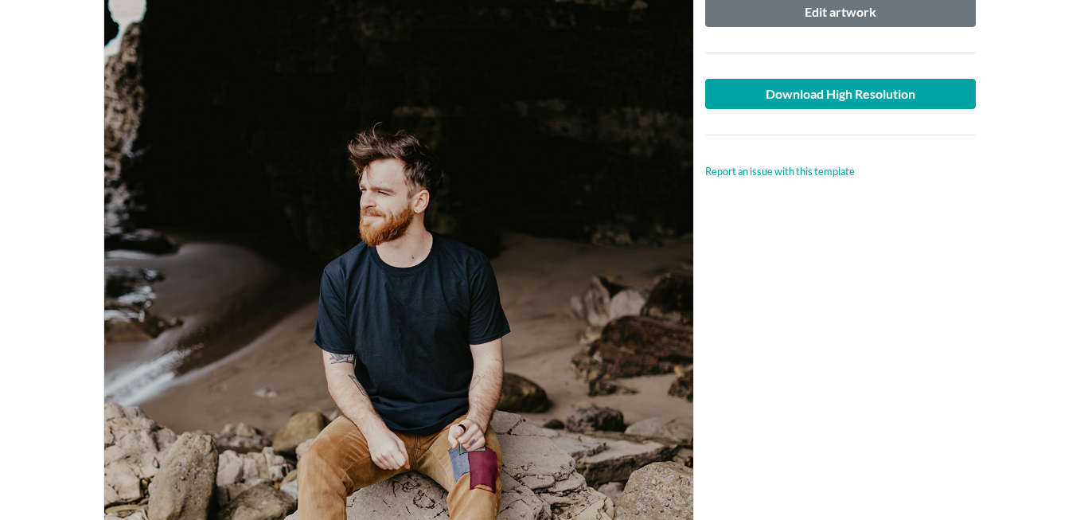
scroll to position [237, 0]
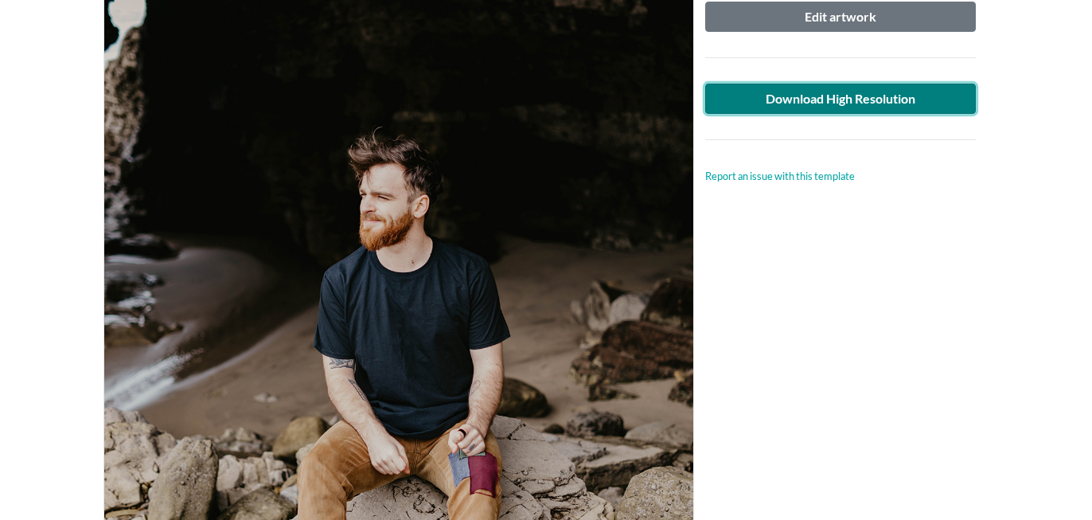
click at [802, 95] on link "Download High Resolution" at bounding box center [840, 99] width 271 height 30
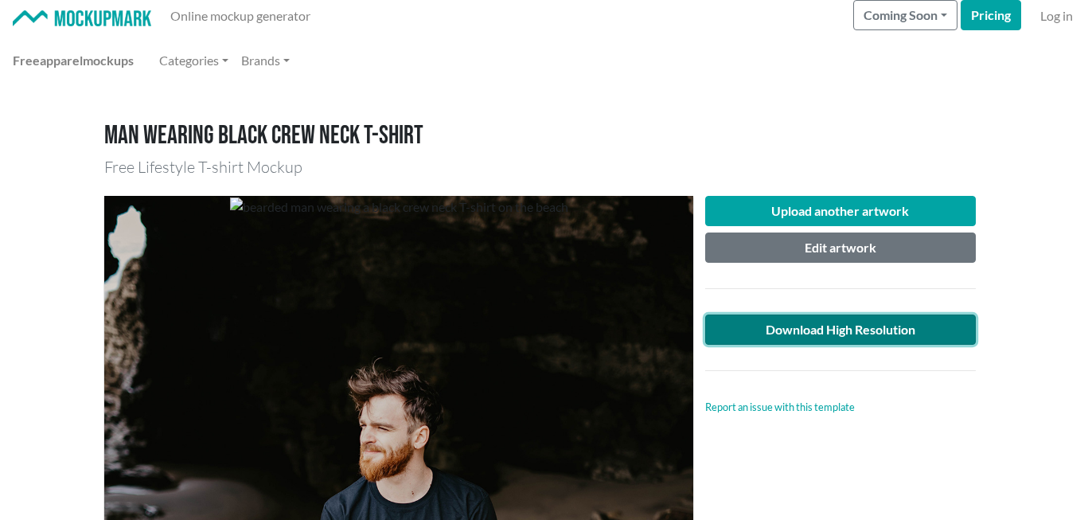
scroll to position [0, 0]
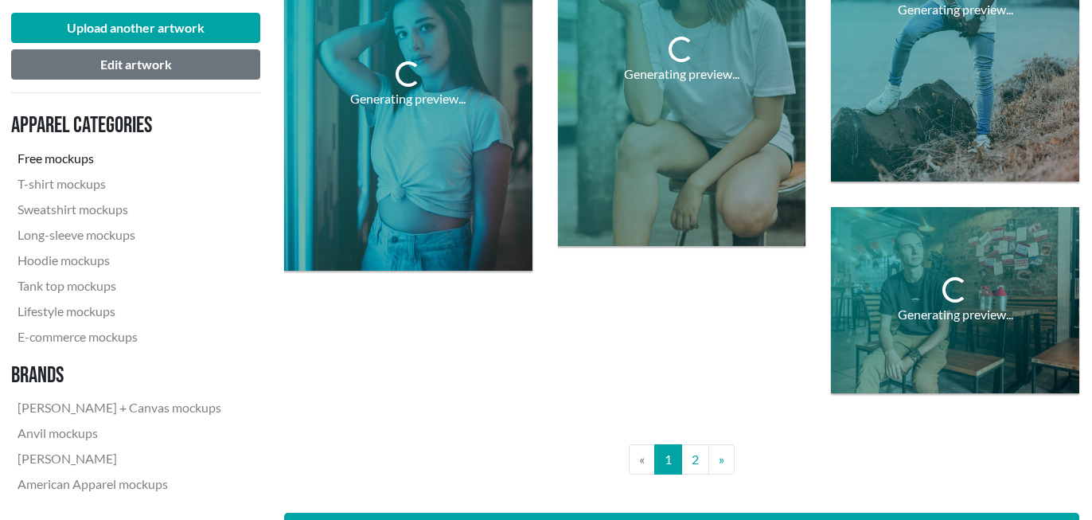
scroll to position [2762, 1]
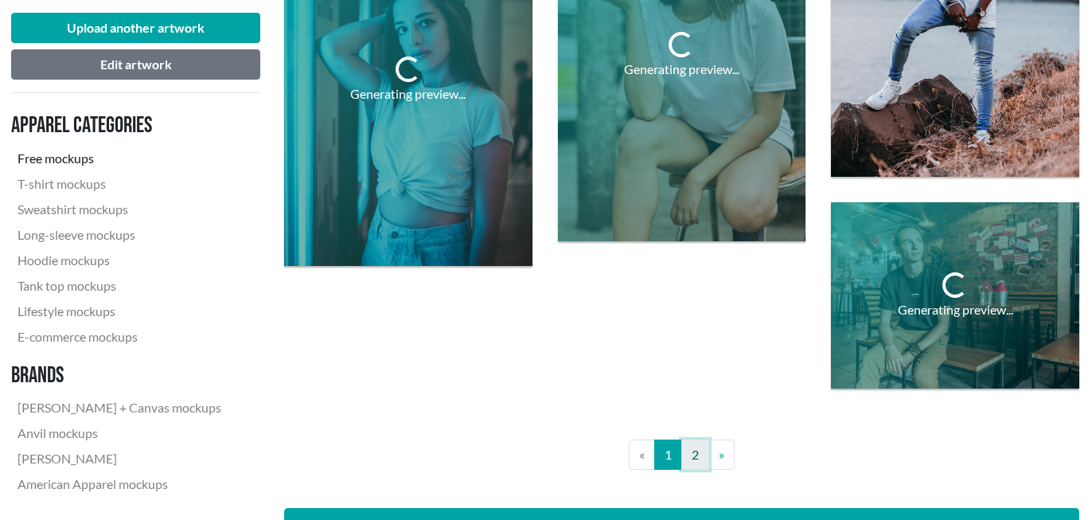
click at [696, 456] on link "2" at bounding box center [695, 454] width 28 height 30
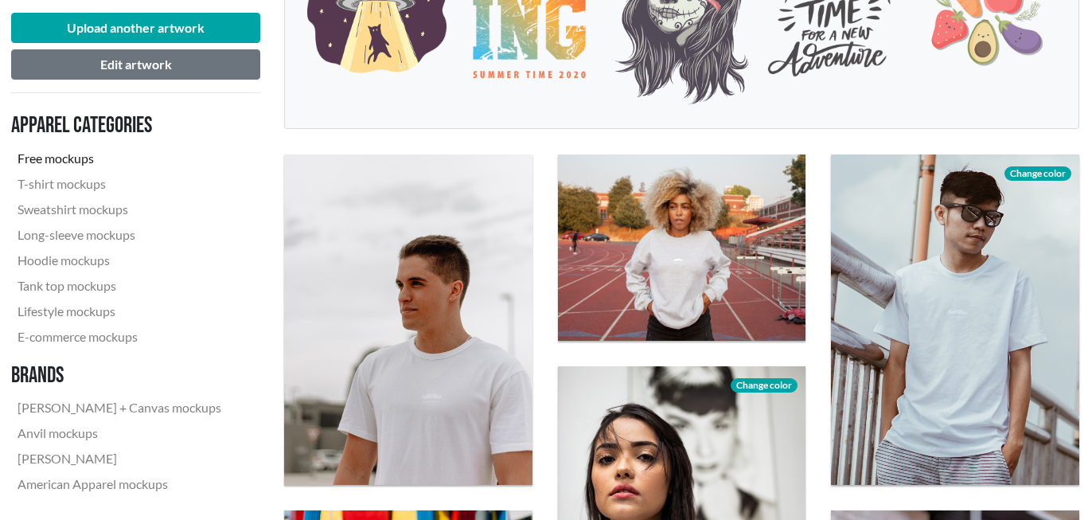
scroll to position [0, 1]
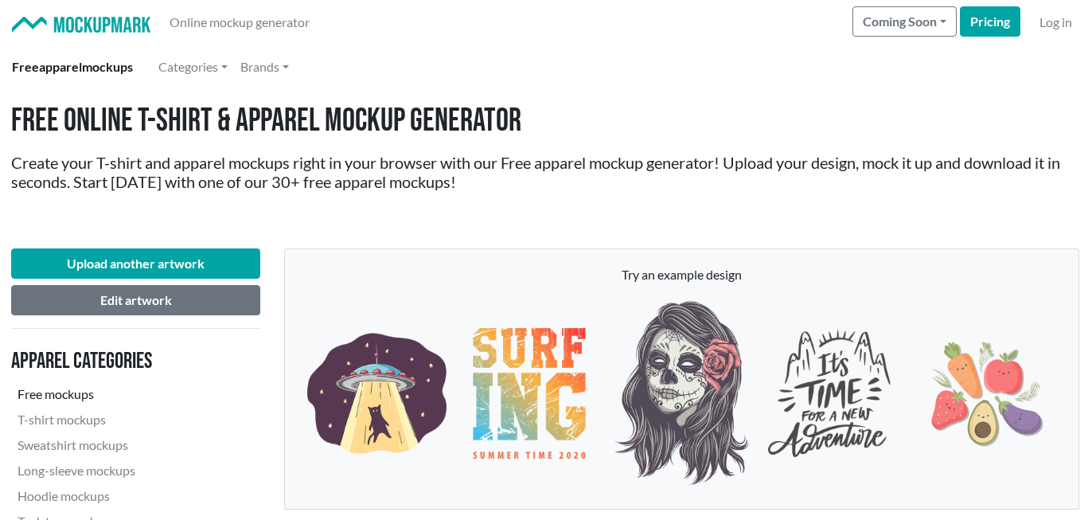
click at [116, 72] on link "Free apparel mockups" at bounding box center [73, 67] width 134 height 32
click at [123, 28] on img at bounding box center [81, 25] width 138 height 17
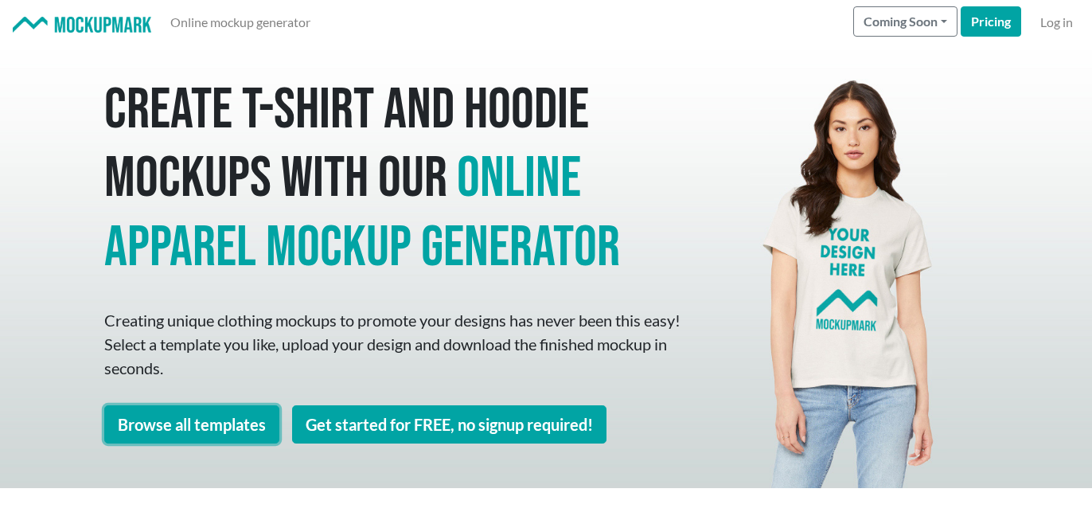
click at [254, 423] on link "Browse all templates" at bounding box center [191, 424] width 175 height 38
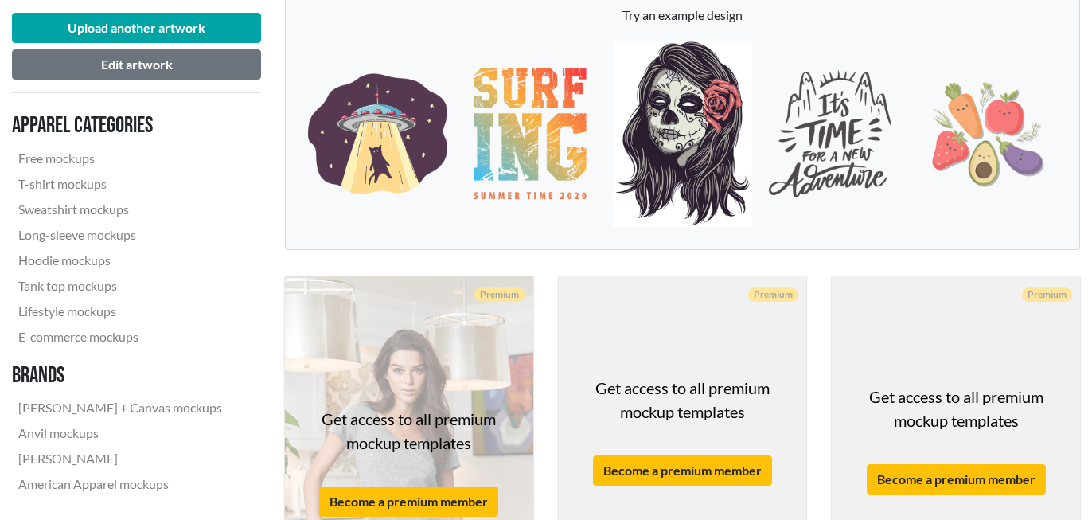
scroll to position [267, 0]
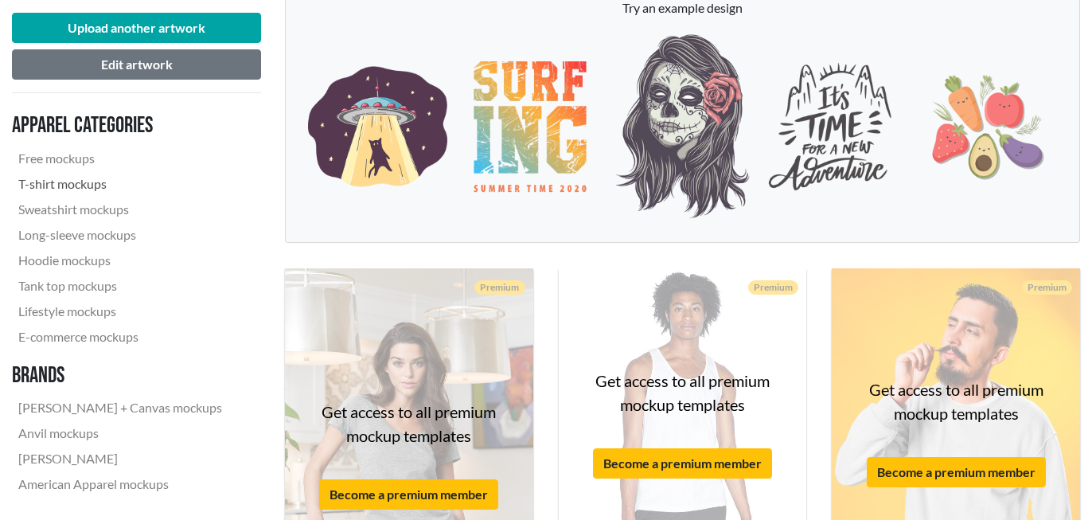
click at [70, 182] on link "T-shirt mockups" at bounding box center [120, 183] width 216 height 25
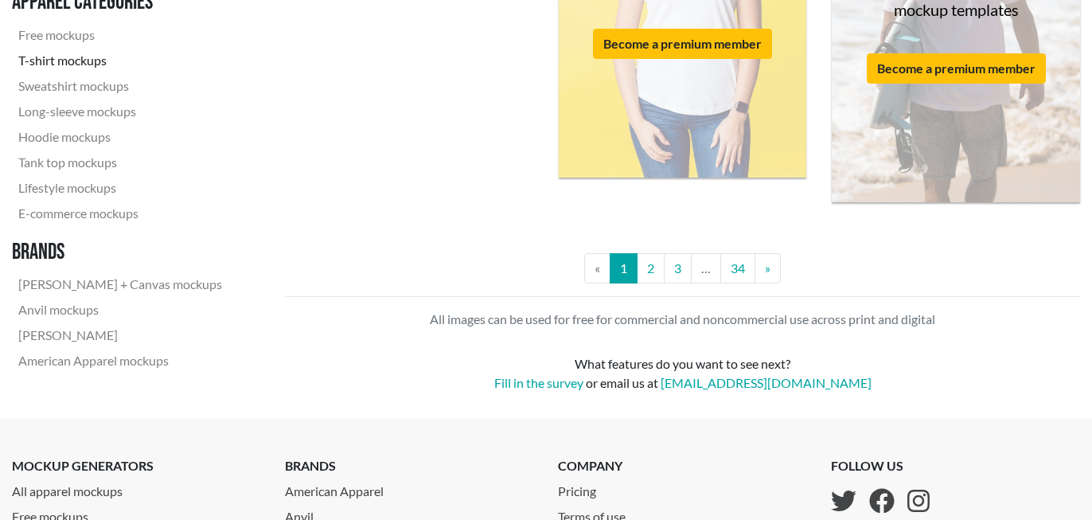
scroll to position [3286, 0]
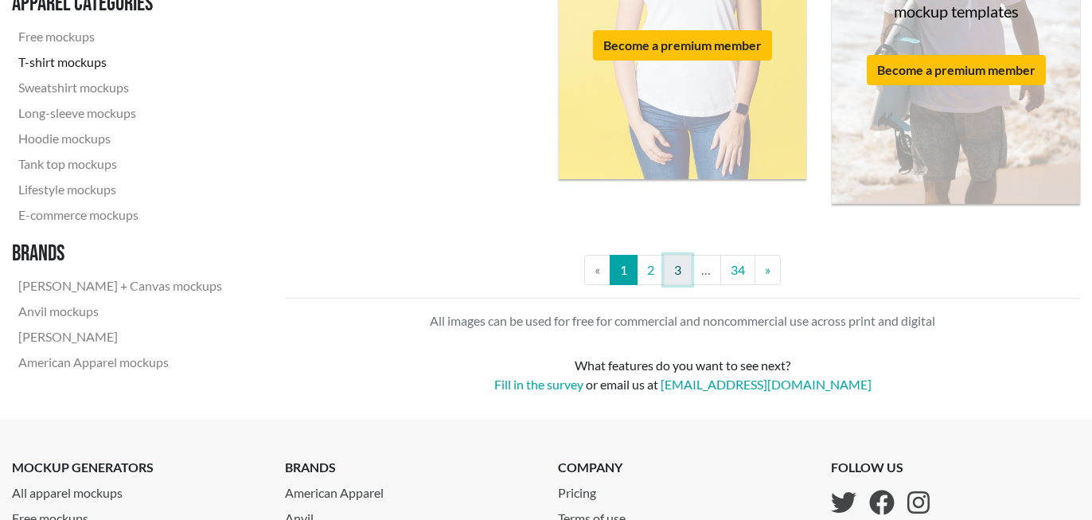
click at [674, 271] on link "3" at bounding box center [678, 270] width 28 height 30
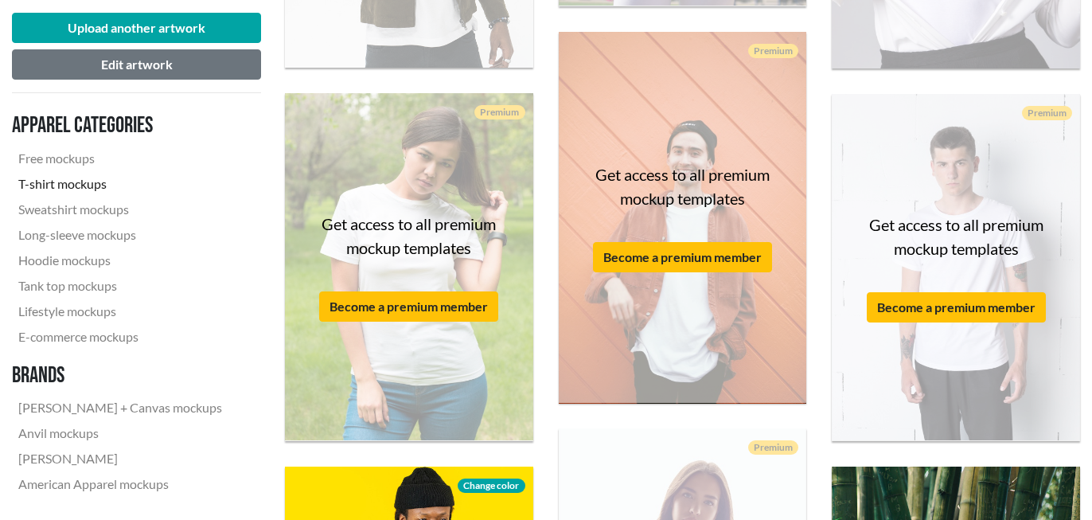
scroll to position [1020, 0]
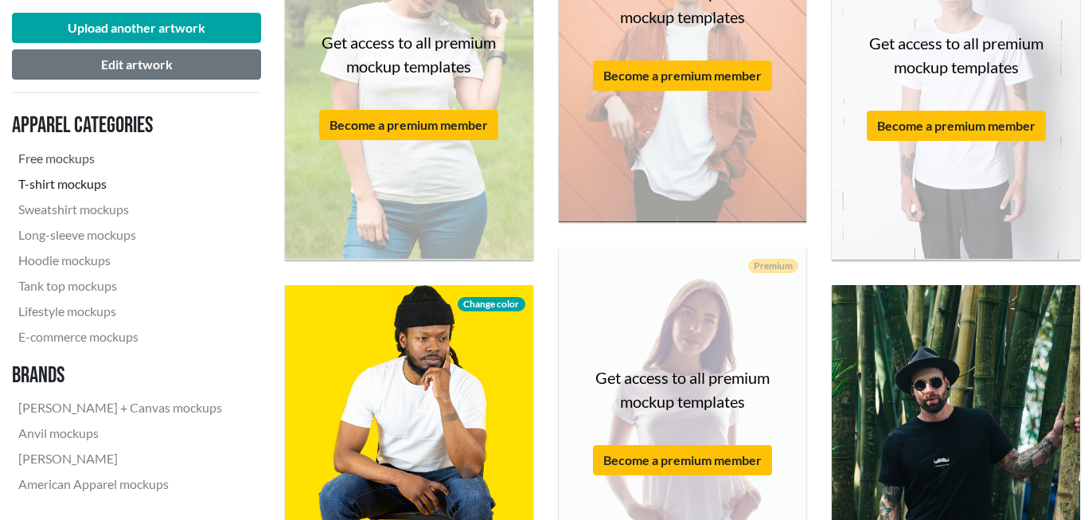
click at [68, 160] on link "Free mockups" at bounding box center [120, 158] width 216 height 25
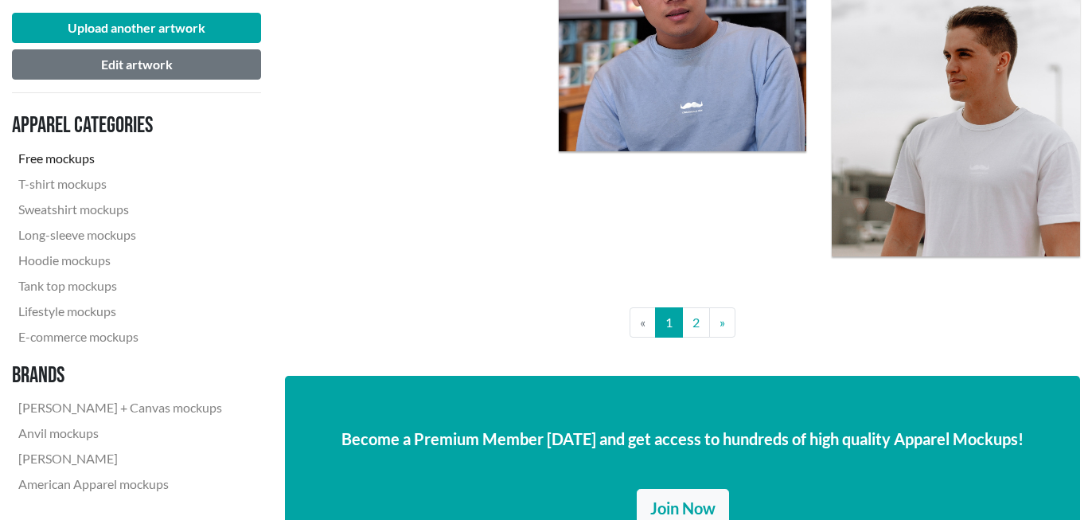
scroll to position [3031, 0]
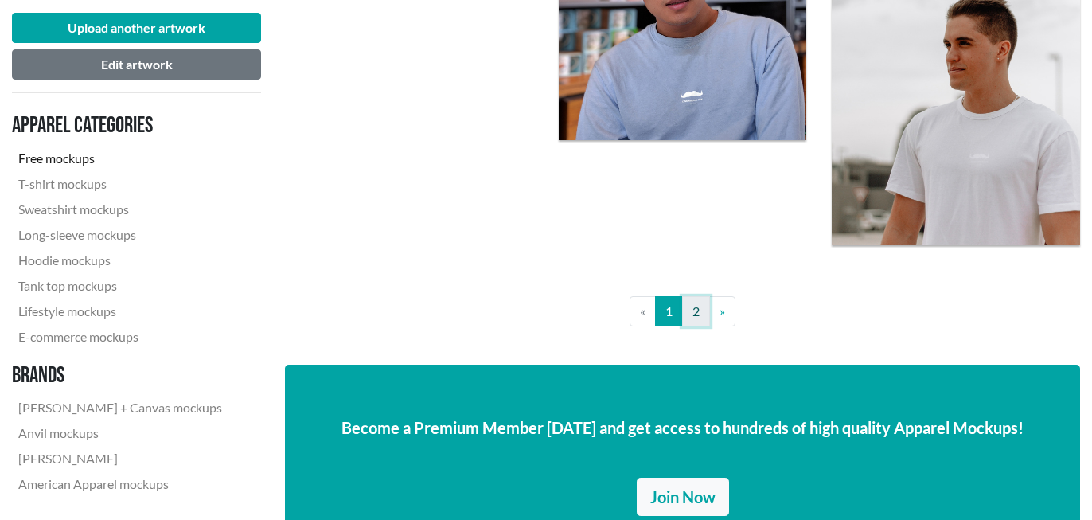
click at [690, 318] on link "2" at bounding box center [696, 311] width 28 height 30
